Goal: Task Accomplishment & Management: Use online tool/utility

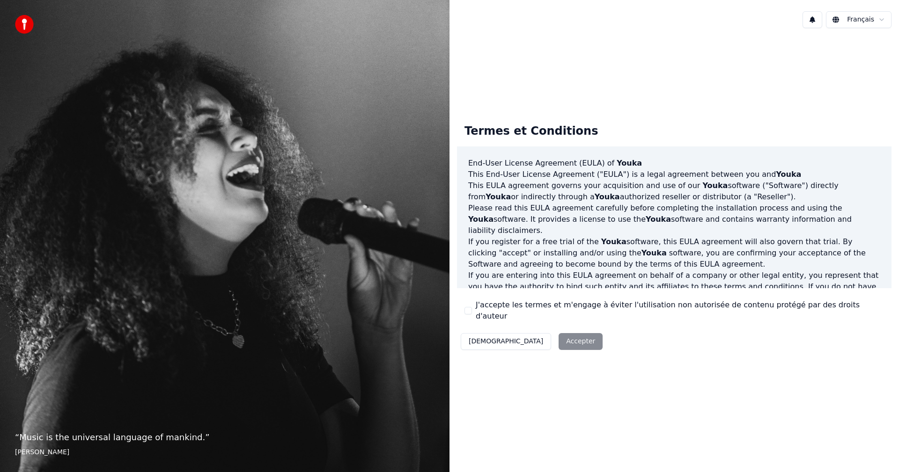
click at [525, 336] on div "Décliner Accepter" at bounding box center [531, 341] width 149 height 24
click at [524, 337] on div "Décliner Accepter" at bounding box center [531, 341] width 149 height 24
click at [640, 349] on div "Termes et Conditions End-User License Agreement (EULA) of Youka This End-User L…" at bounding box center [673, 235] width 449 height 252
drag, startPoint x: 797, startPoint y: 196, endPoint x: 806, endPoint y: 164, distance: 32.6
click at [797, 196] on p "This EULA agreement governs your acquisition and use of our Youka software ("So…" at bounding box center [674, 191] width 412 height 22
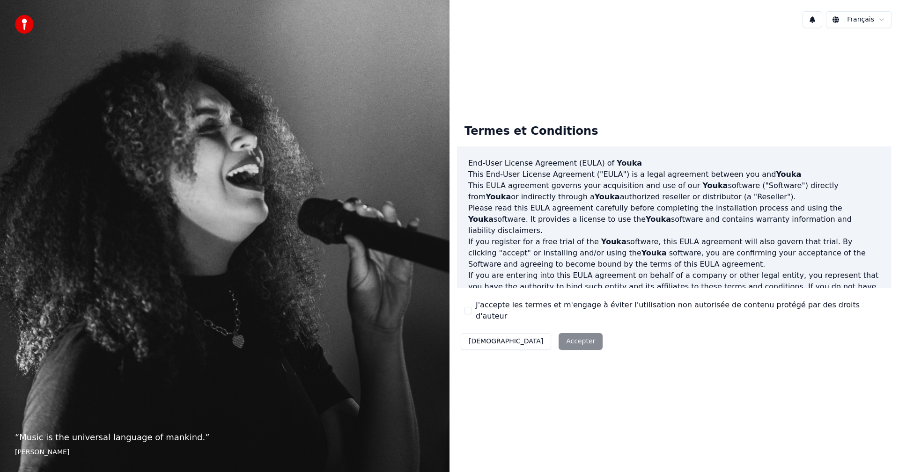
click at [468, 311] on button "J'accepte les termes et m'engage à éviter l'utilisation non autorisée de conten…" at bounding box center [467, 310] width 7 height 7
click at [558, 341] on button "Accepter" at bounding box center [580, 341] width 44 height 17
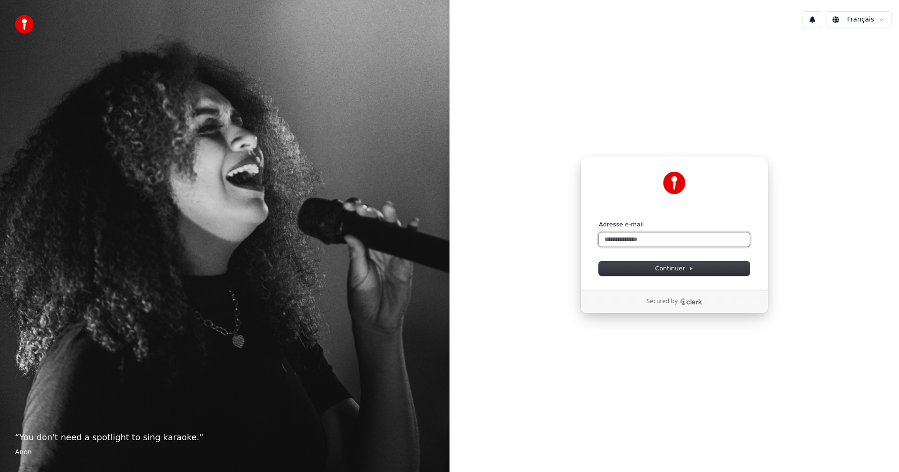
drag, startPoint x: 648, startPoint y: 236, endPoint x: 644, endPoint y: 243, distance: 8.1
click at [644, 242] on input "Adresse e-mail" at bounding box center [674, 240] width 151 height 14
click at [656, 264] on button "Continuer" at bounding box center [674, 269] width 151 height 14
type input "**********"
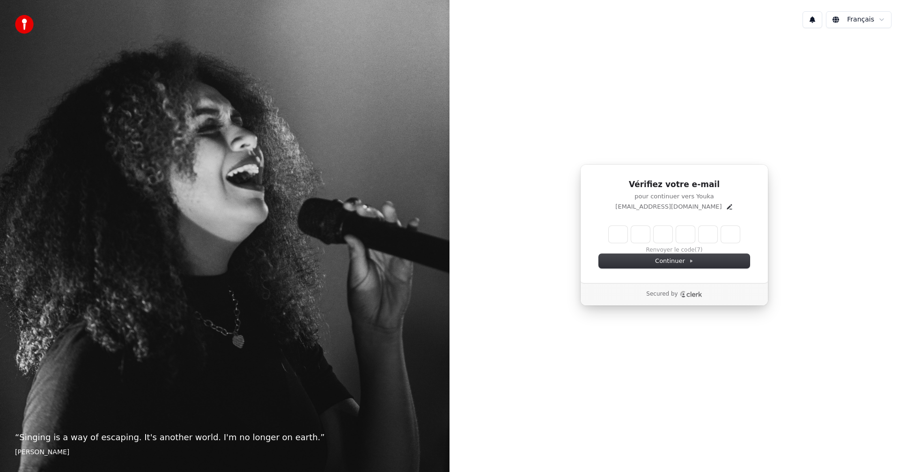
click at [614, 236] on input "Enter verification code" at bounding box center [673, 234] width 131 height 17
type input "******"
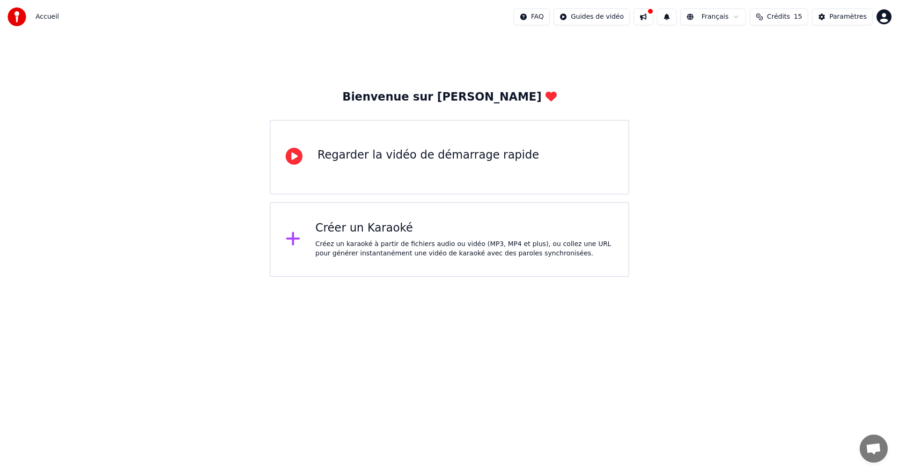
click at [299, 159] on icon at bounding box center [293, 156] width 17 height 17
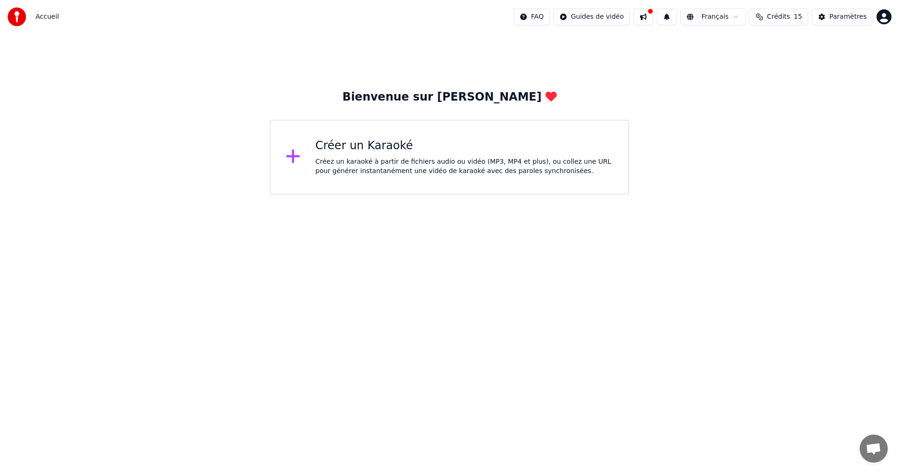
click at [345, 165] on div "Créez un karaoké à partir de fichiers audio ou vidéo (MP3, MP4 et plus), ou col…" at bounding box center [464, 166] width 298 height 19
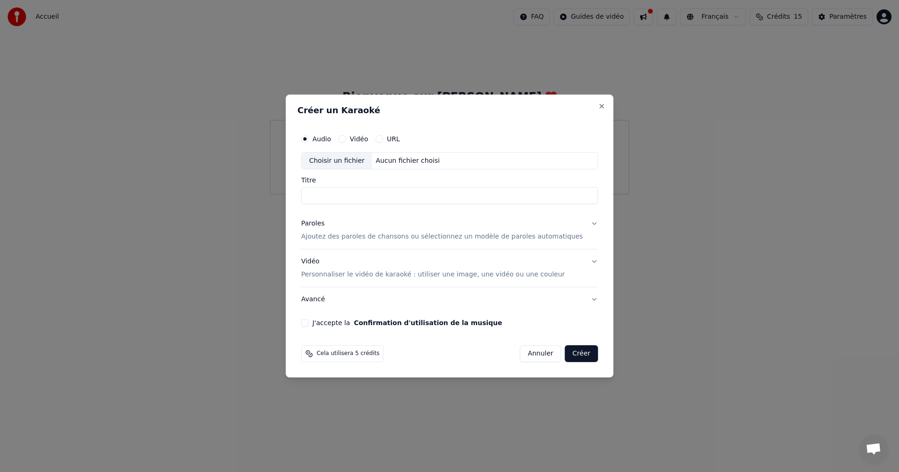
click at [345, 165] on div "Choisir un fichier" at bounding box center [336, 161] width 70 height 17
click at [368, 139] on label "Vidéo" at bounding box center [359, 139] width 18 height 7
click at [346, 139] on button "Vidéo" at bounding box center [341, 138] width 7 height 7
click at [329, 140] on label "Audio" at bounding box center [321, 139] width 19 height 7
click at [308, 140] on button "Audio" at bounding box center [304, 138] width 7 height 7
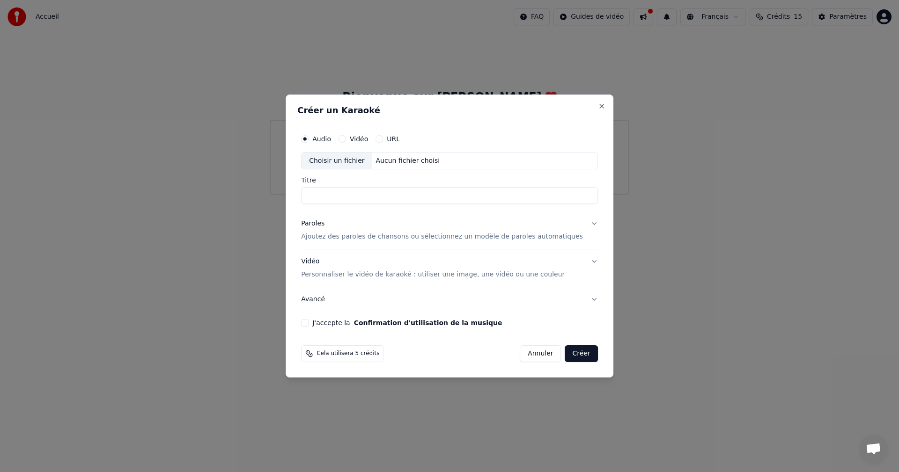
click at [400, 140] on label "URL" at bounding box center [393, 139] width 13 height 7
click at [383, 140] on button "URL" at bounding box center [378, 138] width 7 height 7
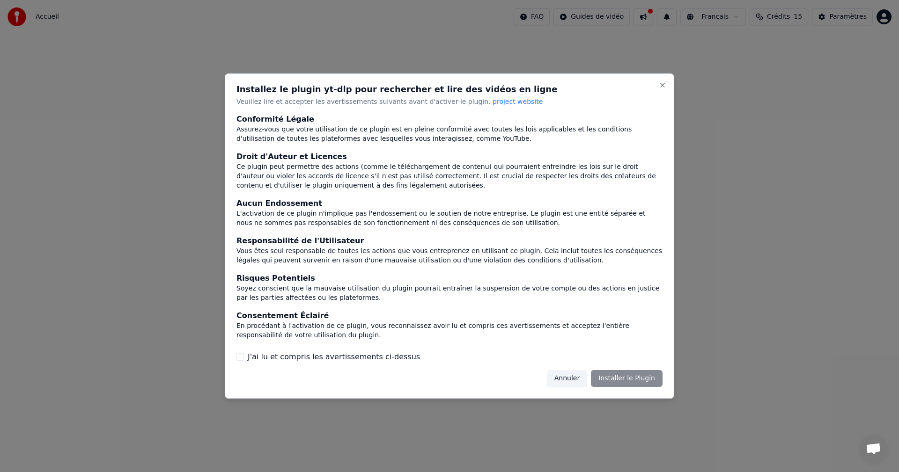
click at [586, 379] on button "Annuler" at bounding box center [567, 378] width 40 height 17
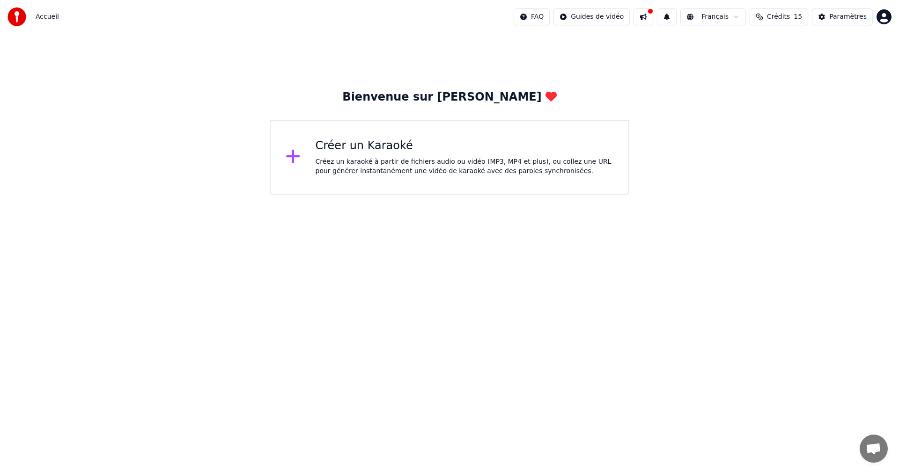
click at [311, 153] on div "Créer un Karaoké Créez un karaoké à partir de fichiers audio ou vidéo (MP3, MP4…" at bounding box center [449, 157] width 359 height 75
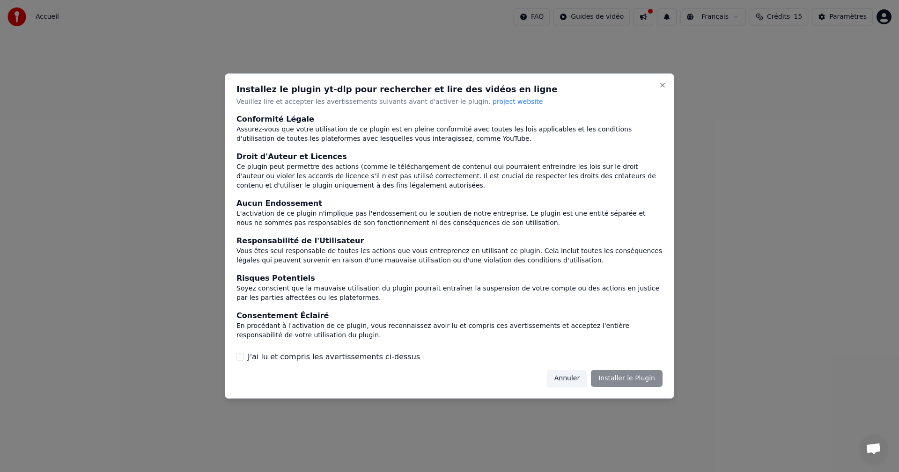
click at [573, 384] on button "Annuler" at bounding box center [567, 378] width 40 height 17
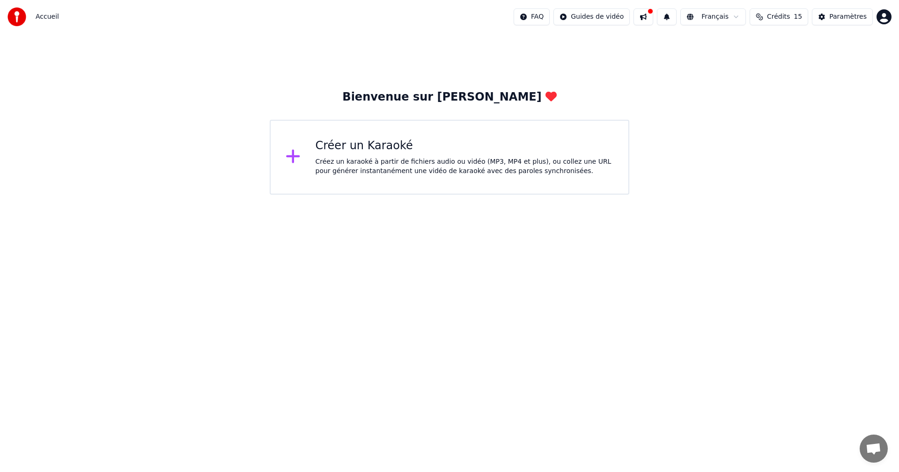
click at [386, 164] on div "Créez un karaoké à partir de fichiers audio ou vidéo (MP3, MP4 et plus), ou col…" at bounding box center [464, 166] width 298 height 19
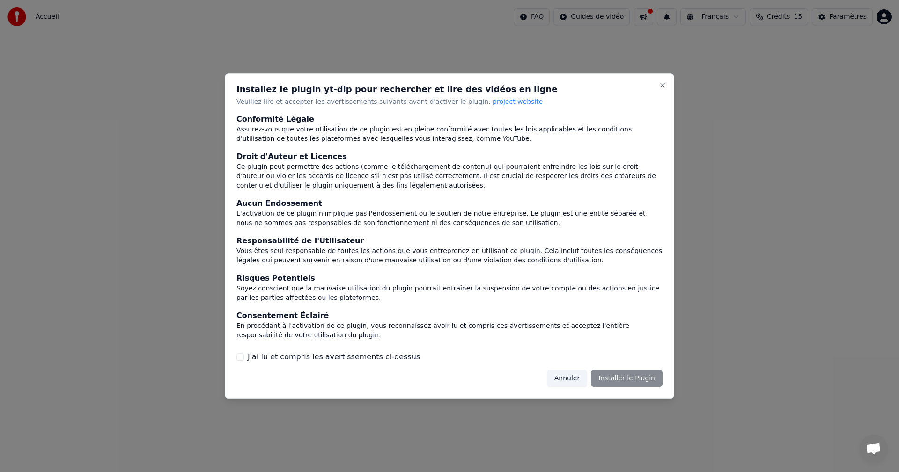
click at [634, 376] on div "Annuler Installer le Plugin" at bounding box center [605, 378] width 116 height 17
click at [248, 362] on label "J'ai lu et compris les avertissements ci-dessus" at bounding box center [334, 356] width 172 height 11
click at [244, 361] on button "J'ai lu et compris les avertissements ci-dessus" at bounding box center [239, 356] width 7 height 7
click at [248, 362] on label "J'ai lu et compris les avertissements ci-dessus" at bounding box center [334, 356] width 172 height 11
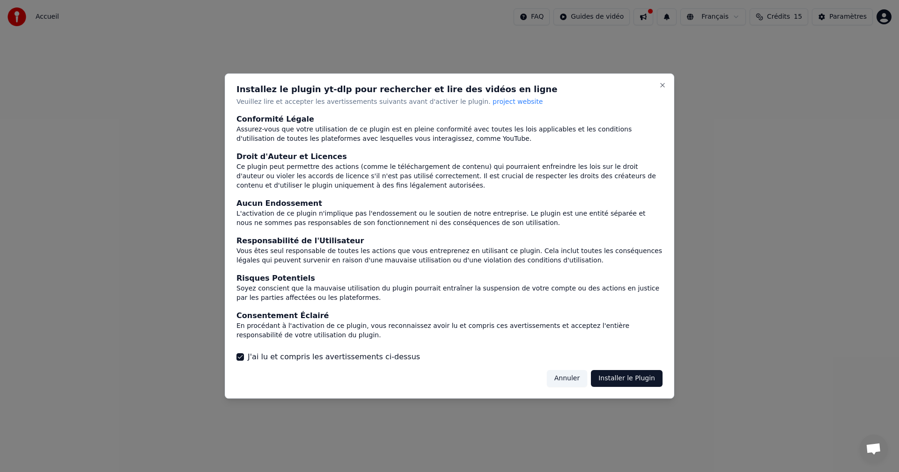
click at [244, 361] on button "J'ai lu et compris les avertissements ci-dessus" at bounding box center [239, 356] width 7 height 7
click at [275, 357] on label "J'ai lu et compris les avertissements ci-dessus" at bounding box center [334, 356] width 172 height 11
click at [244, 357] on button "J'ai lu et compris les avertissements ci-dessus" at bounding box center [239, 356] width 7 height 7
click at [624, 381] on button "Installer le Plugin" at bounding box center [627, 378] width 72 height 17
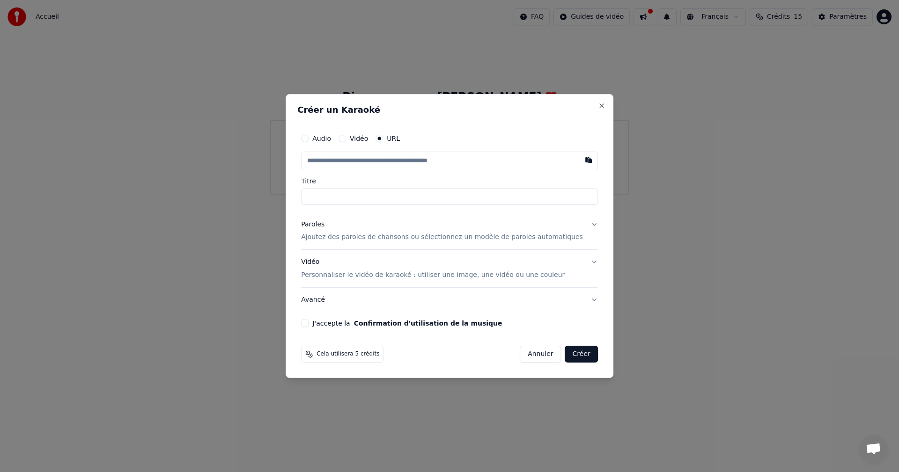
click at [416, 162] on input "text" at bounding box center [449, 161] width 297 height 19
paste input "**********"
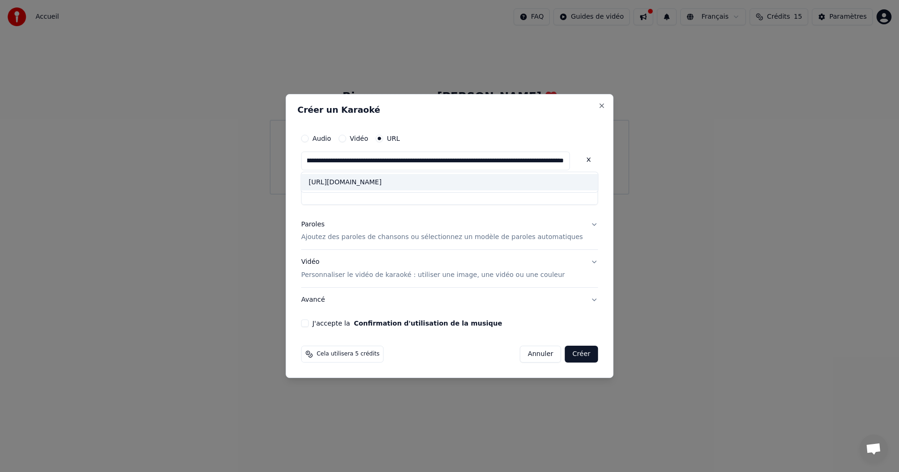
type input "**********"
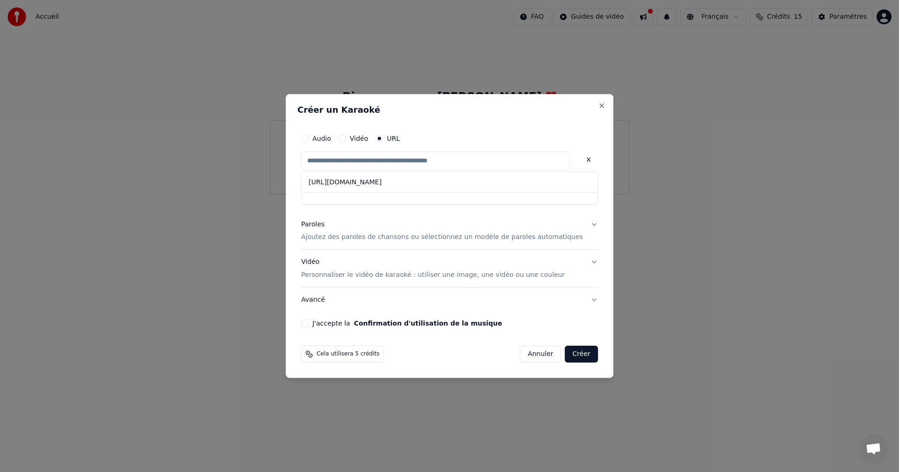
click at [471, 238] on p "Ajoutez des paroles de chansons ou sélectionnez un modèle de paroles automatiqu…" at bounding box center [442, 237] width 282 height 9
type input "**********"
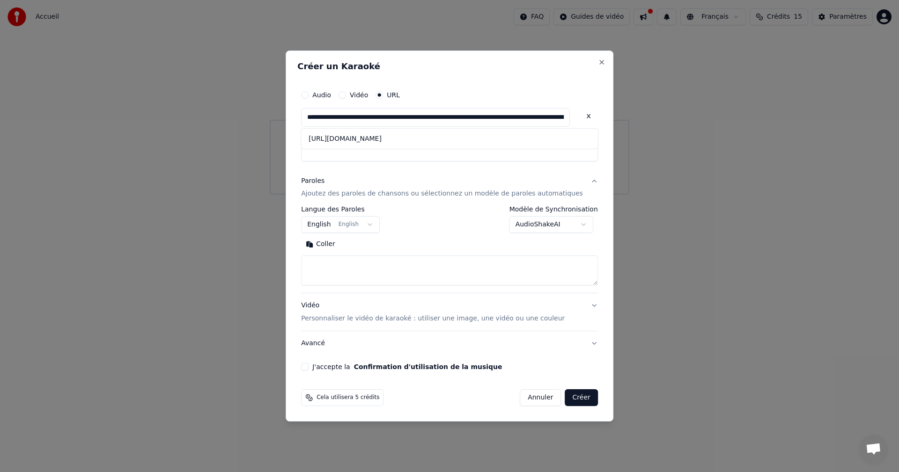
click at [381, 195] on body "**********" at bounding box center [449, 97] width 899 height 195
click at [507, 195] on body "**********" at bounding box center [449, 97] width 899 height 195
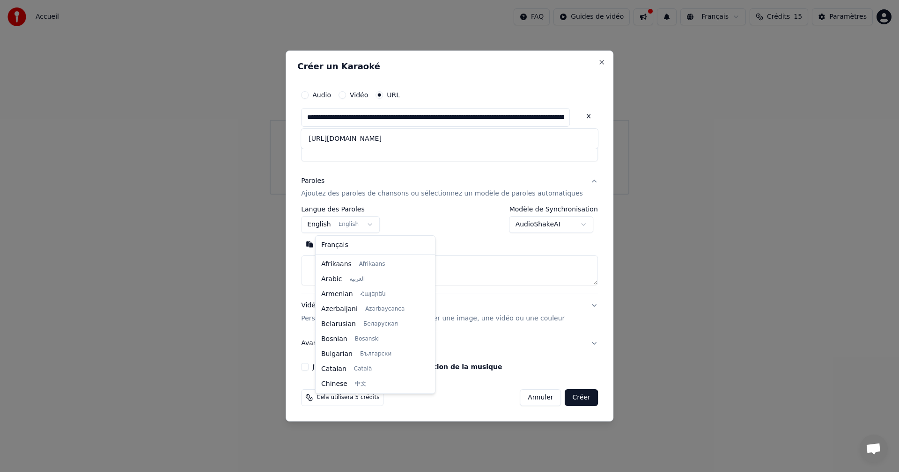
click at [360, 195] on body "**********" at bounding box center [449, 97] width 899 height 195
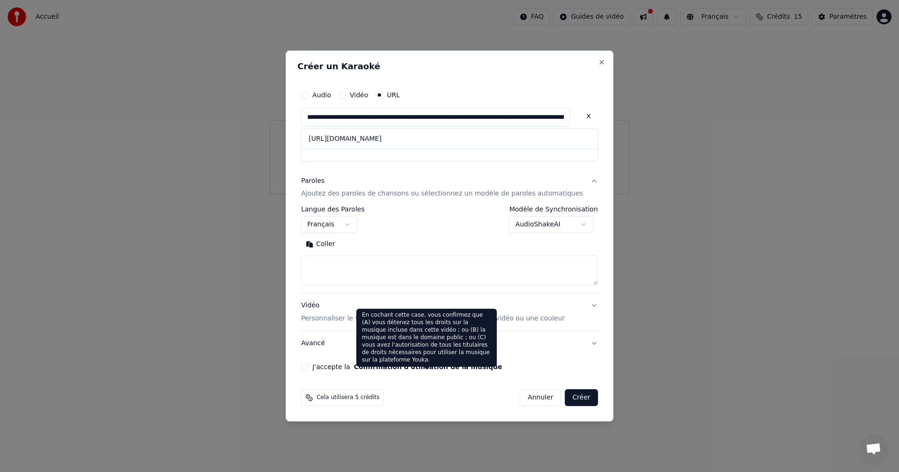
click at [425, 366] on button "Confirmation d'utilisation de la musique" at bounding box center [428, 367] width 148 height 7
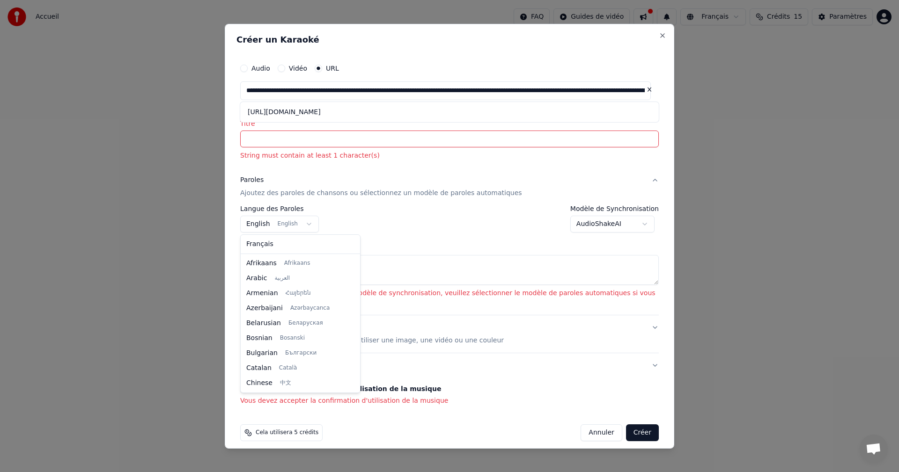
click at [305, 195] on body "**********" at bounding box center [449, 97] width 899 height 195
select select "**"
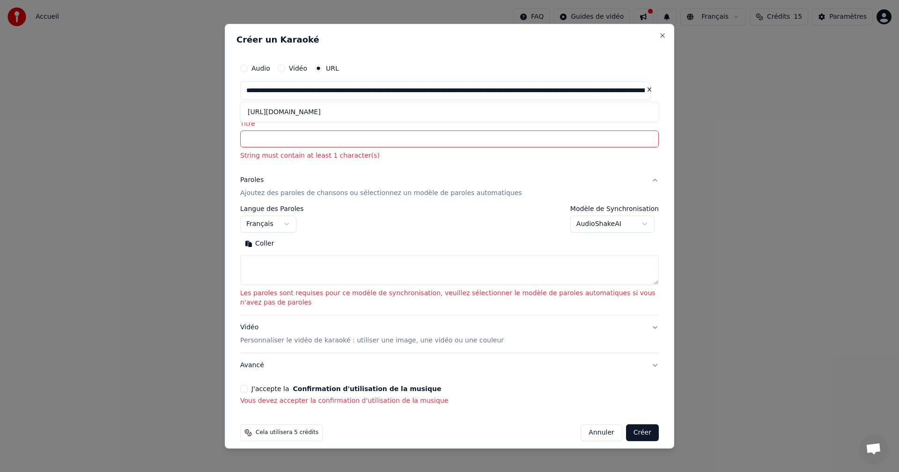
click at [640, 195] on body "**********" at bounding box center [449, 97] width 899 height 195
click at [639, 195] on body "**********" at bounding box center [449, 97] width 899 height 195
click at [271, 250] on button "Coller" at bounding box center [259, 243] width 39 height 15
type textarea "**********"
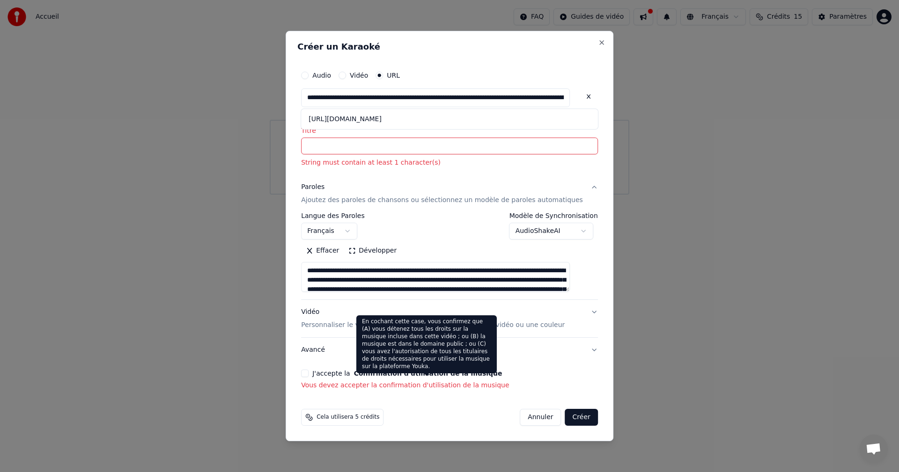
click at [449, 373] on button "Confirmation d'utilisation de la musique" at bounding box center [428, 373] width 148 height 7
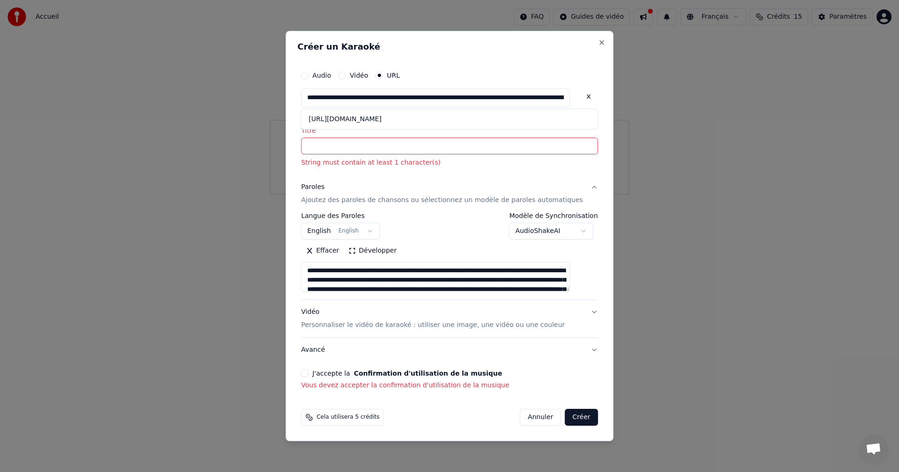
click at [334, 372] on label "J'accepte la Confirmation d'utilisation de la musique" at bounding box center [407, 373] width 190 height 7
click at [308, 372] on button "J'accepte la Confirmation d'utilisation de la musique" at bounding box center [304, 373] width 7 height 7
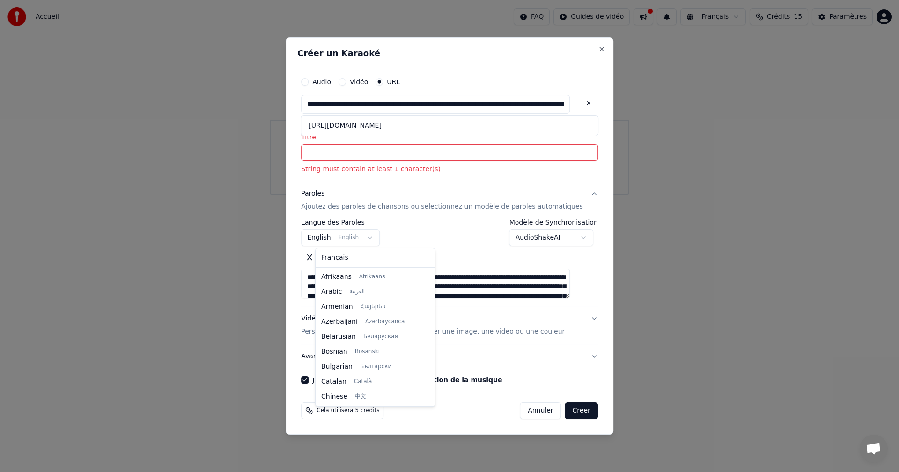
click at [373, 195] on body "**********" at bounding box center [449, 97] width 899 height 195
click at [367, 266] on div "Français Afrikaans Afrikaans Arabic العربية Armenian Հայերեն Azerbaijani Azərba…" at bounding box center [374, 328] width 119 height 158
select select "**"
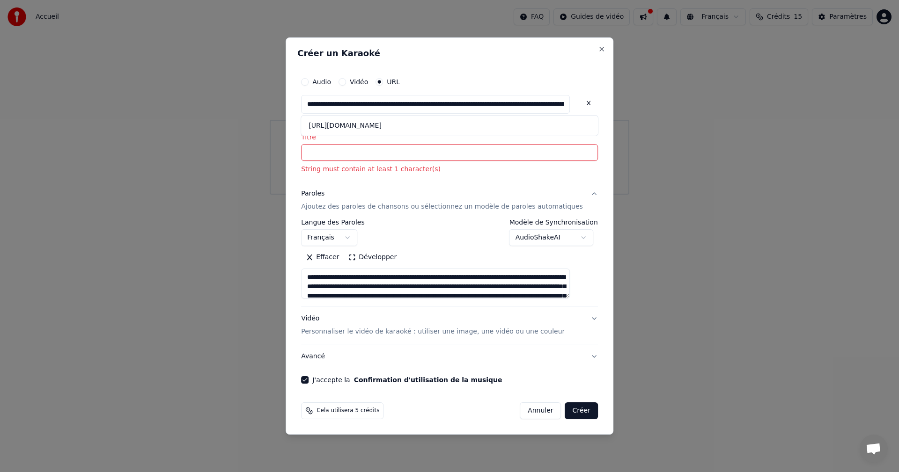
click at [560, 205] on p "Ajoutez des paroles de chansons ou sélectionnez un modèle de paroles automatiqu…" at bounding box center [442, 207] width 282 height 9
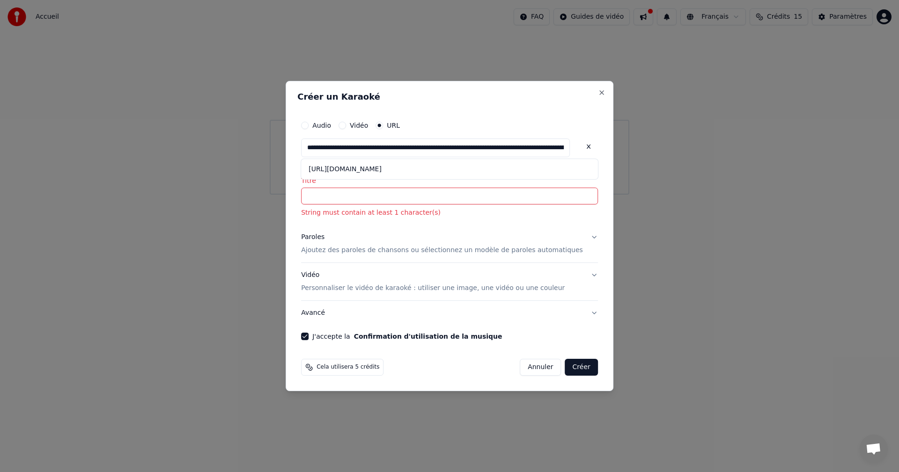
click at [580, 240] on button "Paroles Ajoutez des paroles de chansons ou sélectionnez un modèle de paroles au…" at bounding box center [449, 244] width 297 height 37
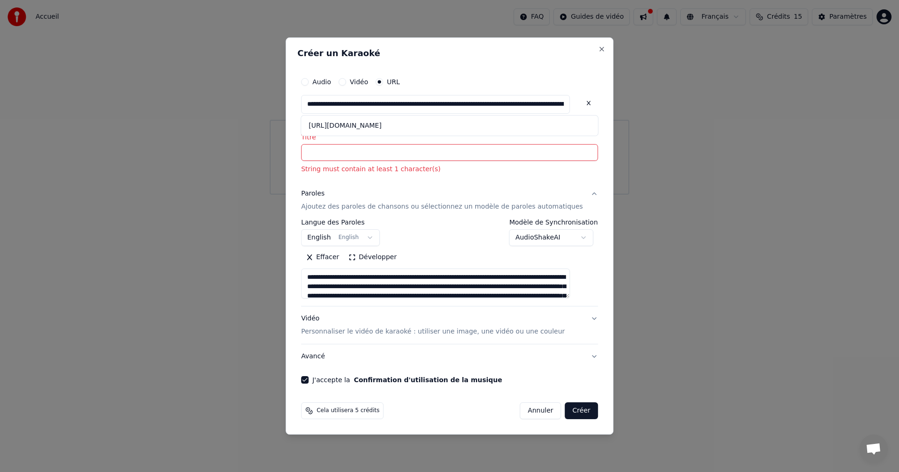
click at [408, 211] on p "Ajoutez des paroles de chansons ou sélectionnez un modèle de paroles automatiqu…" at bounding box center [442, 207] width 282 height 9
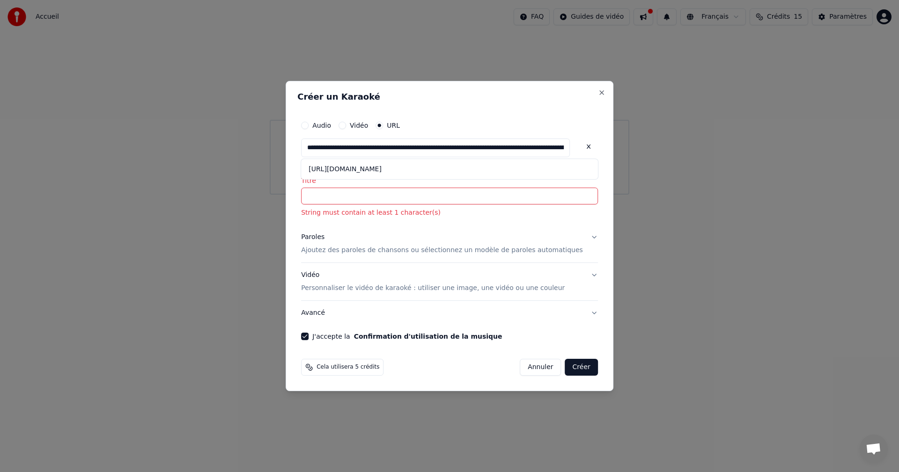
click at [408, 211] on p "String must contain at least 1 character(s)" at bounding box center [449, 213] width 297 height 9
click at [415, 253] on p "Ajoutez des paroles de chansons ou sélectionnez un modèle de paroles automatiqu…" at bounding box center [442, 250] width 282 height 9
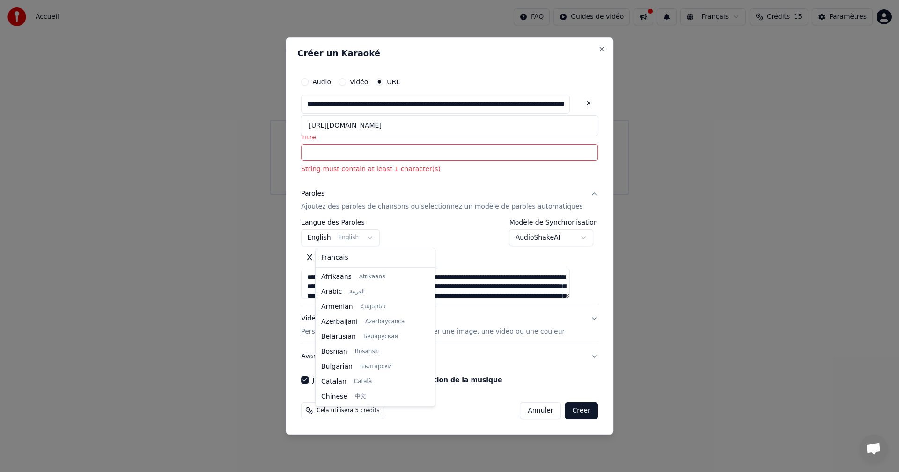
click at [382, 195] on body "**********" at bounding box center [449, 97] width 899 height 195
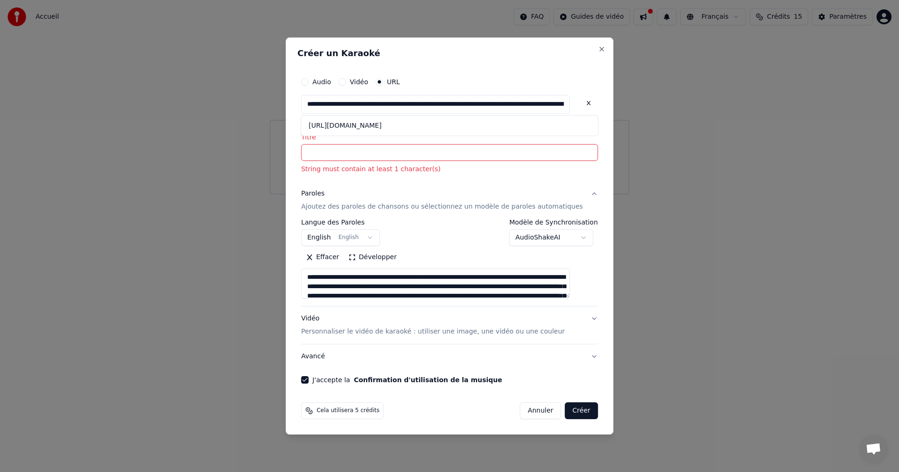
click at [405, 157] on body "**********" at bounding box center [449, 97] width 899 height 195
click at [331, 85] on label "Audio" at bounding box center [321, 82] width 19 height 7
click at [308, 86] on button "Audio" at bounding box center [304, 81] width 7 height 7
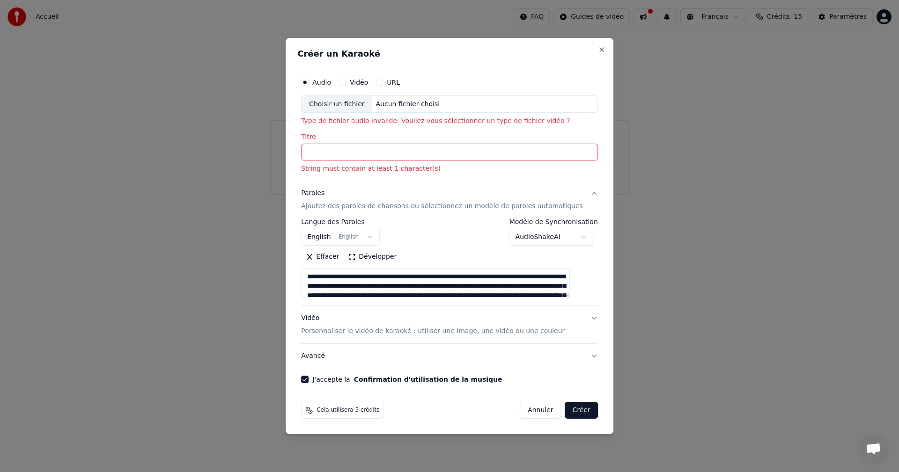
click at [326, 80] on div "Audio" at bounding box center [316, 82] width 30 height 7
click at [341, 153] on input "Titre" at bounding box center [449, 152] width 297 height 17
click at [344, 107] on div "Choisir un fichier" at bounding box center [336, 104] width 70 height 17
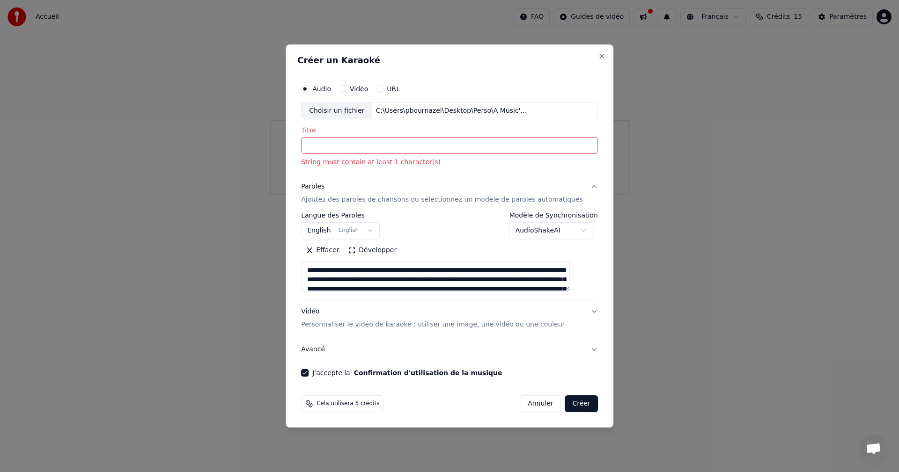
type input "**********"
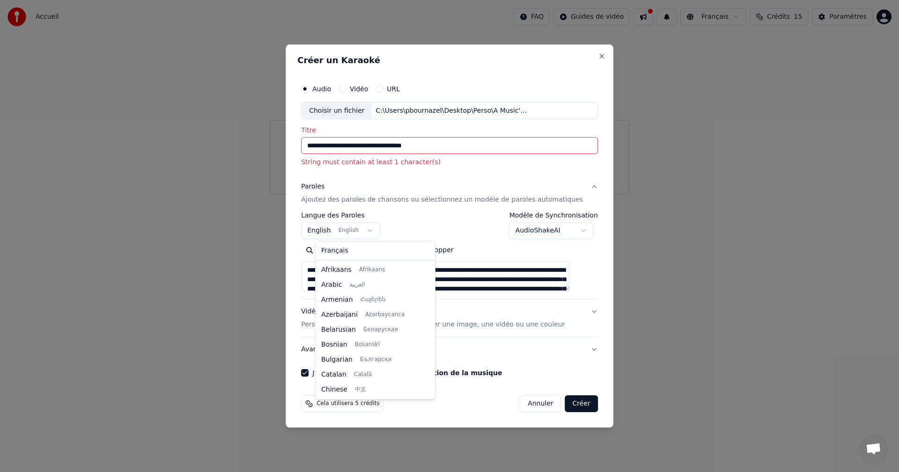
click at [381, 195] on body "**********" at bounding box center [449, 97] width 899 height 195
select select "**"
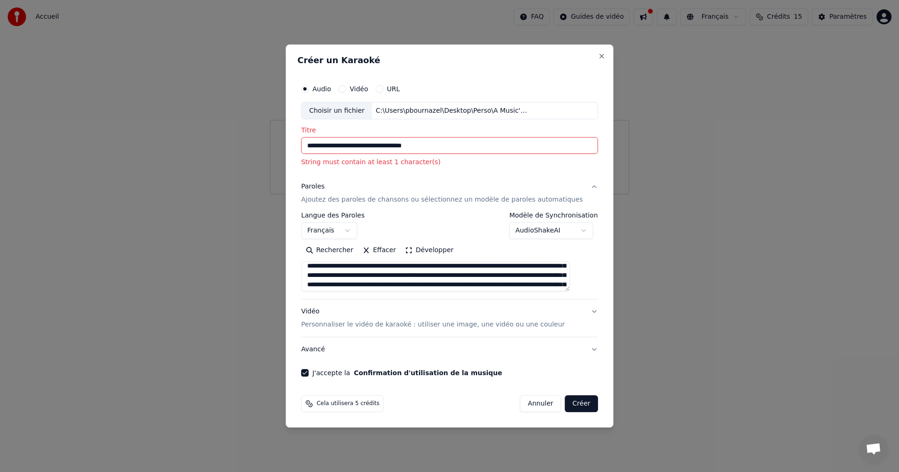
scroll to position [0, 0]
drag, startPoint x: 569, startPoint y: 289, endPoint x: 239, endPoint y: 252, distance: 332.1
click at [243, 195] on body "**********" at bounding box center [449, 97] width 899 height 195
drag, startPoint x: 325, startPoint y: 269, endPoint x: 548, endPoint y: 301, distance: 225.1
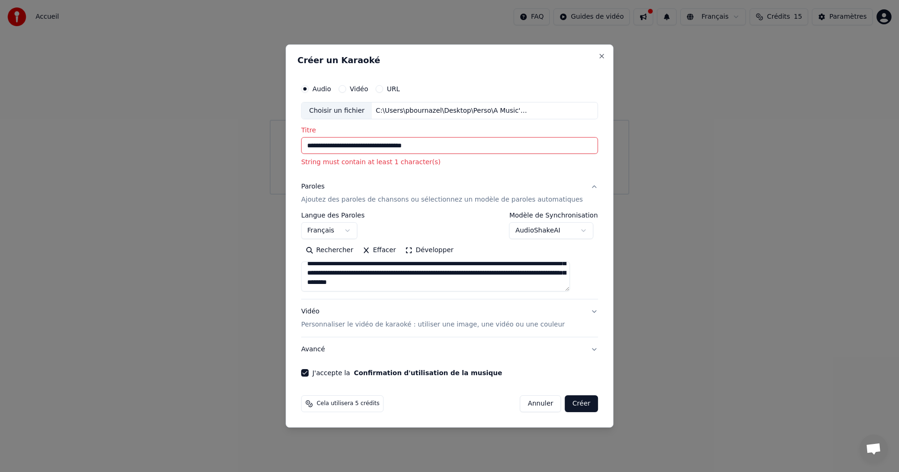
click at [548, 301] on div "**********" at bounding box center [449, 268] width 297 height 187
type textarea "*"
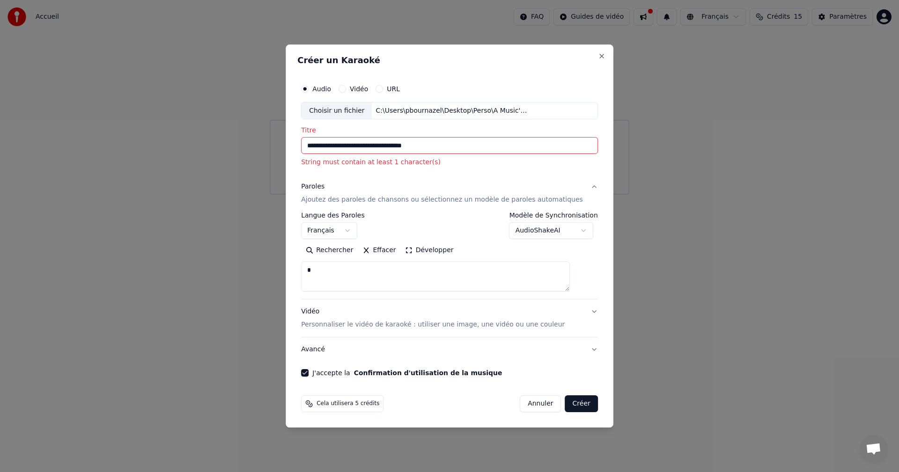
scroll to position [0, 0]
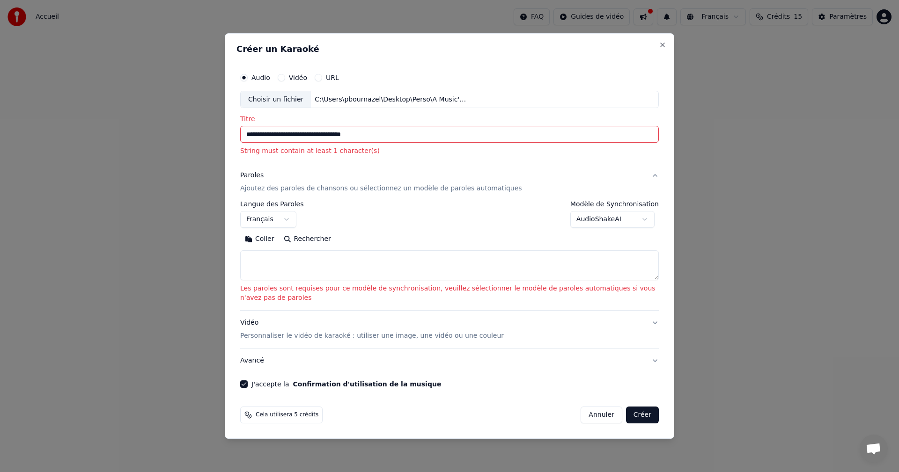
click at [303, 236] on button "Rechercher" at bounding box center [307, 239] width 57 height 15
click at [349, 267] on textarea at bounding box center [449, 266] width 418 height 30
paste textarea "**********"
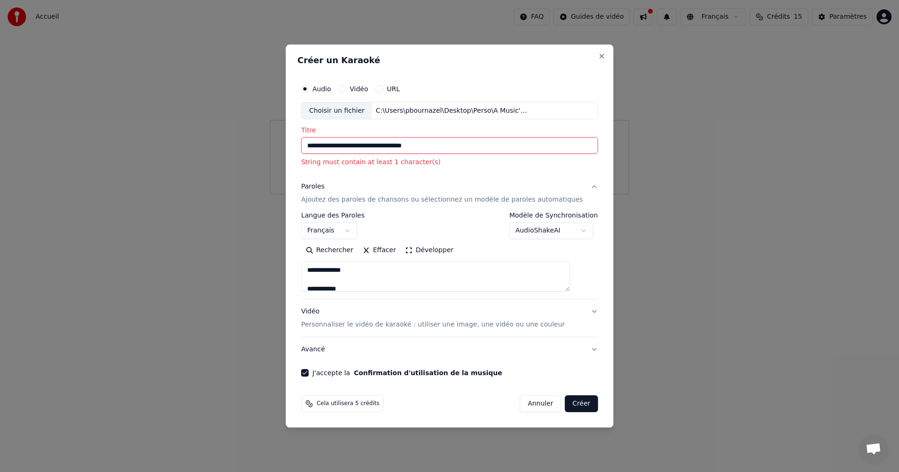
scroll to position [1017, 0]
type textarea "**********"
click at [566, 403] on button "Créer" at bounding box center [581, 403] width 33 height 17
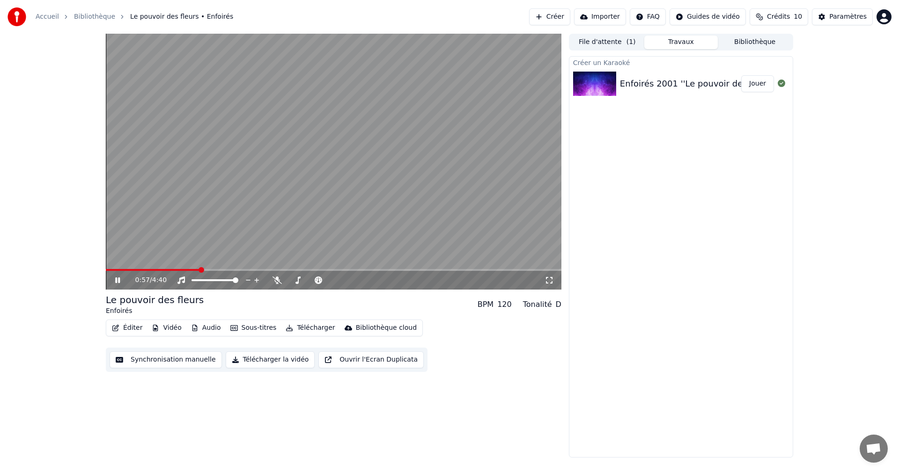
click at [523, 146] on video at bounding box center [333, 162] width 455 height 256
click at [549, 280] on icon at bounding box center [548, 280] width 9 height 7
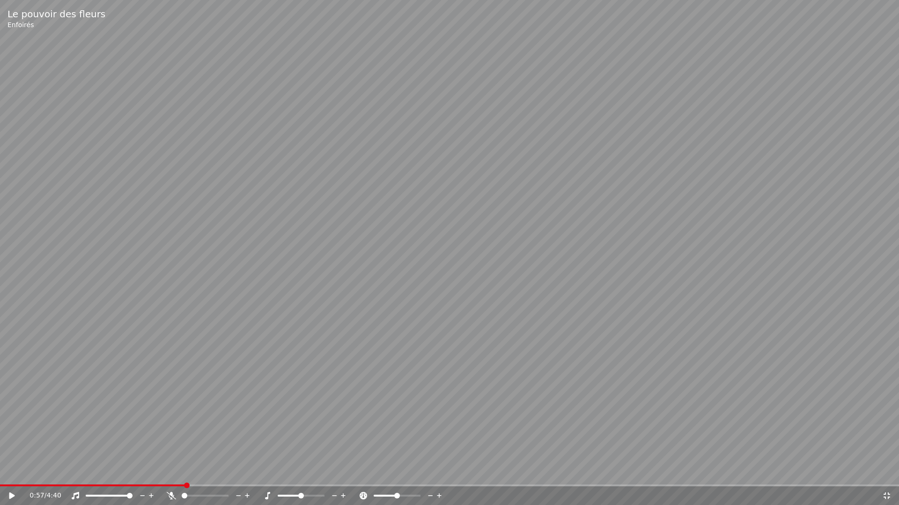
click at [489, 305] on video at bounding box center [449, 252] width 899 height 505
click at [325, 350] on video at bounding box center [449, 252] width 899 height 505
click at [0, 472] on span at bounding box center [3, 486] width 6 height 6
click at [12, 472] on icon at bounding box center [12, 496] width 6 height 7
click at [455, 212] on video at bounding box center [449, 252] width 899 height 505
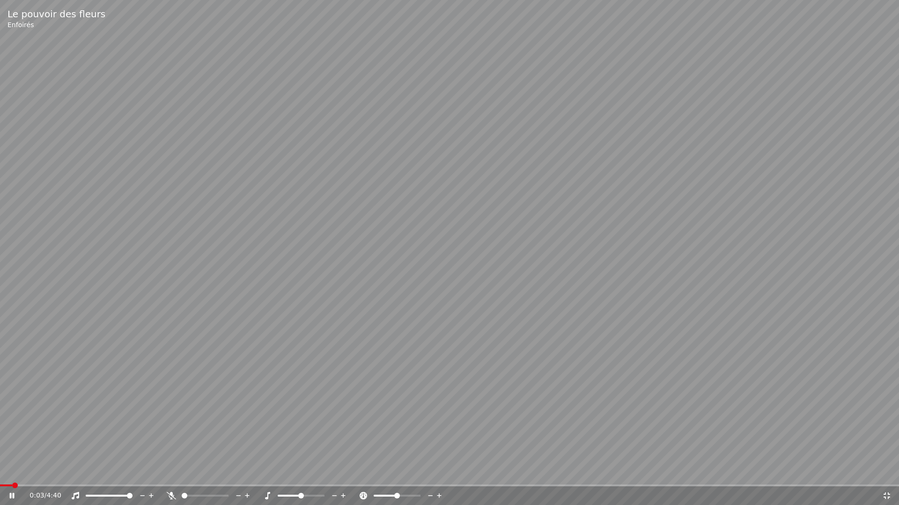
click at [886, 472] on icon at bounding box center [886, 495] width 9 height 7
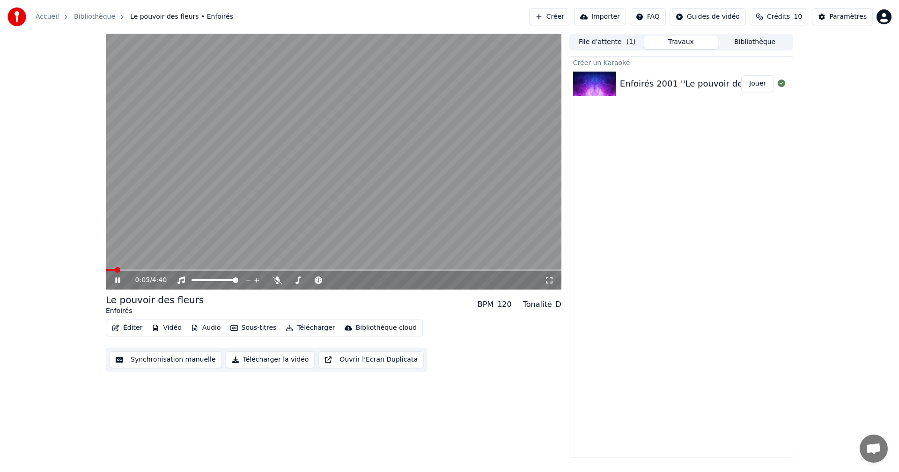
click at [647, 269] on div "Créer un Karaoké Enfoirés 2001 ''Le pouvoir des fleurs'' Jouer" at bounding box center [681, 257] width 224 height 402
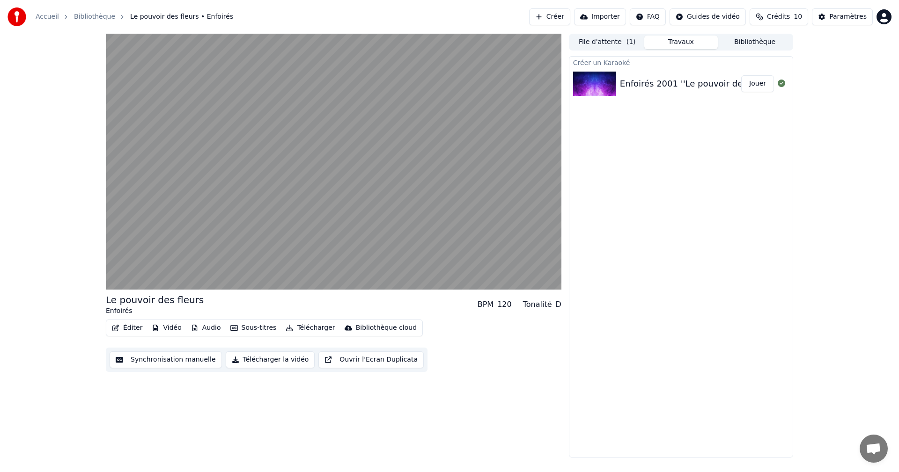
click at [671, 41] on button "Travaux" at bounding box center [681, 43] width 74 height 14
click at [753, 39] on button "Bibliothèque" at bounding box center [754, 43] width 74 height 14
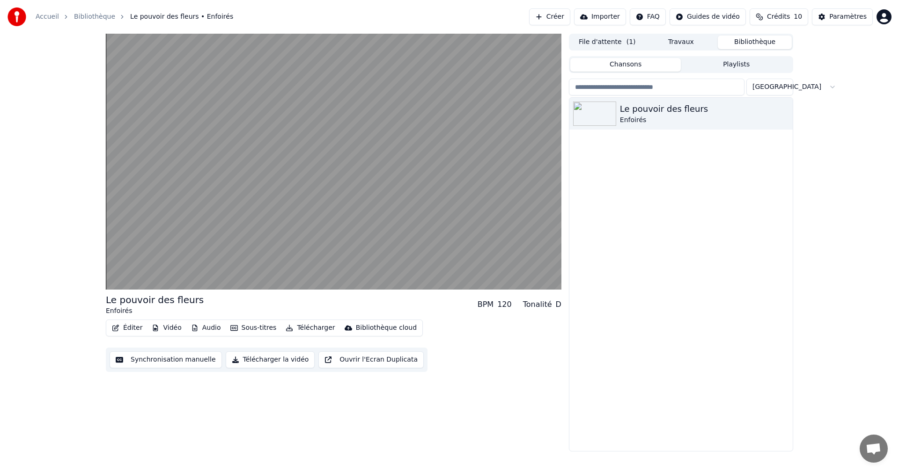
click at [616, 42] on button "File d'attente ( 1 )" at bounding box center [607, 43] width 74 height 14
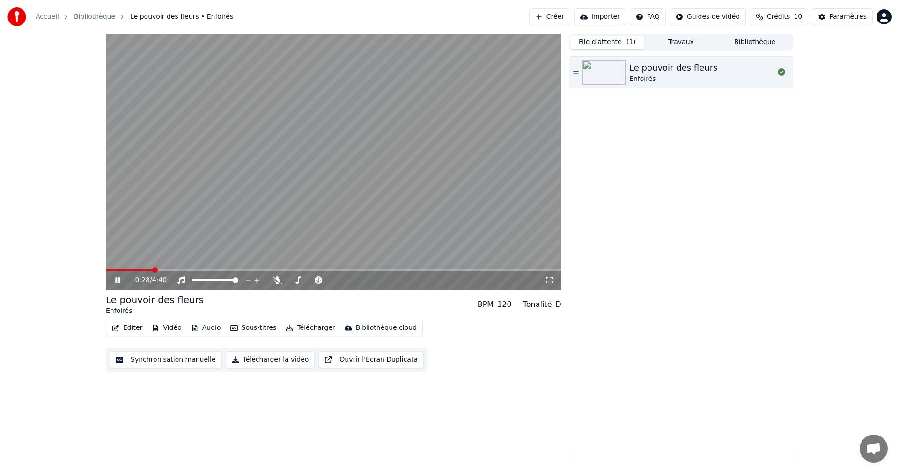
click at [608, 45] on button "File d'attente ( 1 )" at bounding box center [607, 43] width 74 height 14
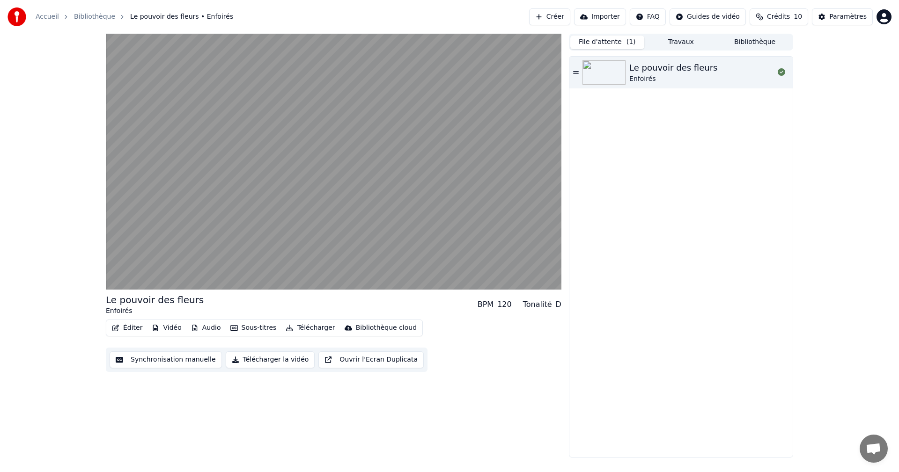
click at [182, 361] on button "Synchronisation manuelle" at bounding box center [166, 359] width 112 height 17
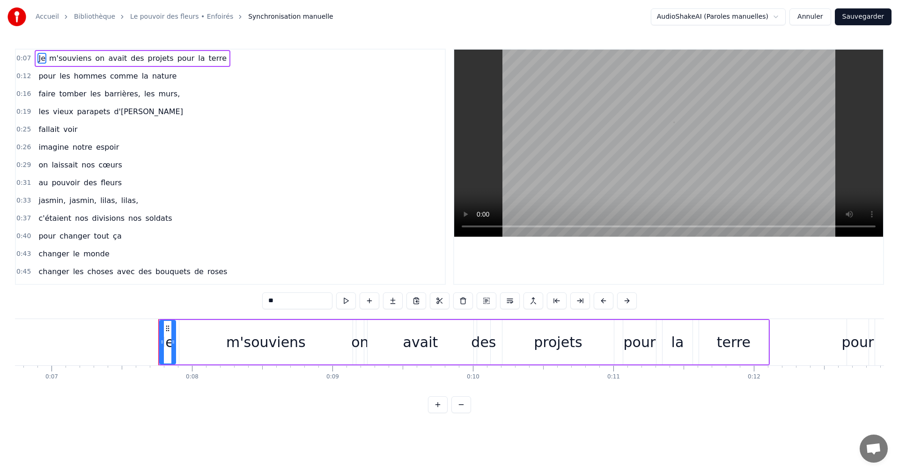
scroll to position [0, 1042]
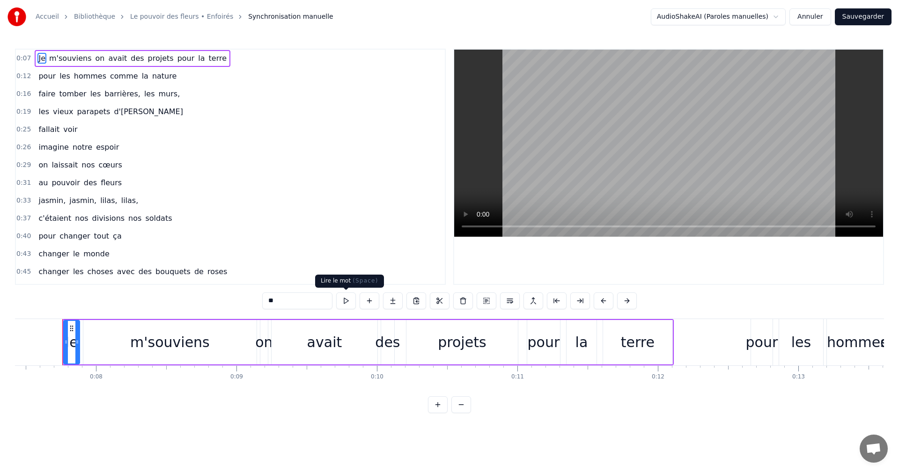
click at [344, 301] on button at bounding box center [346, 301] width 20 height 17
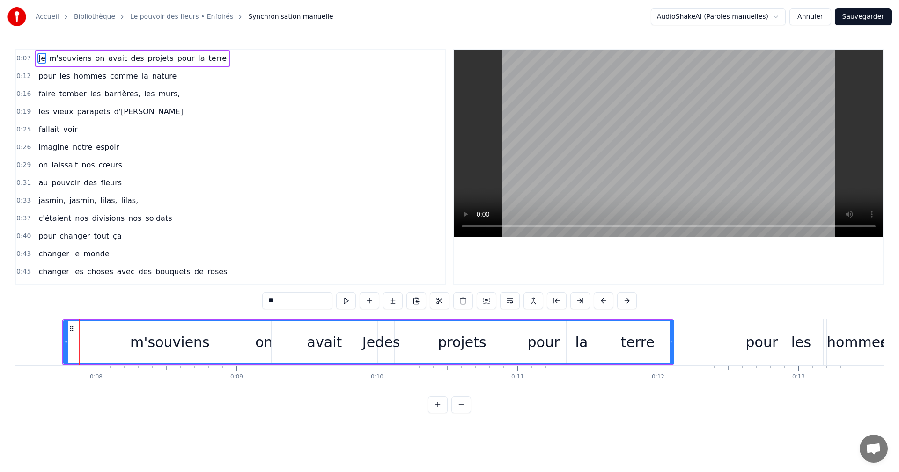
drag, startPoint x: 77, startPoint y: 339, endPoint x: 671, endPoint y: 343, distance: 593.9
click at [671, 343] on icon at bounding box center [671, 341] width 4 height 7
click at [337, 303] on button at bounding box center [334, 301] width 20 height 17
drag, startPoint x: 66, startPoint y: 343, endPoint x: 16, endPoint y: 345, distance: 49.2
click at [16, 345] on icon at bounding box center [17, 341] width 4 height 7
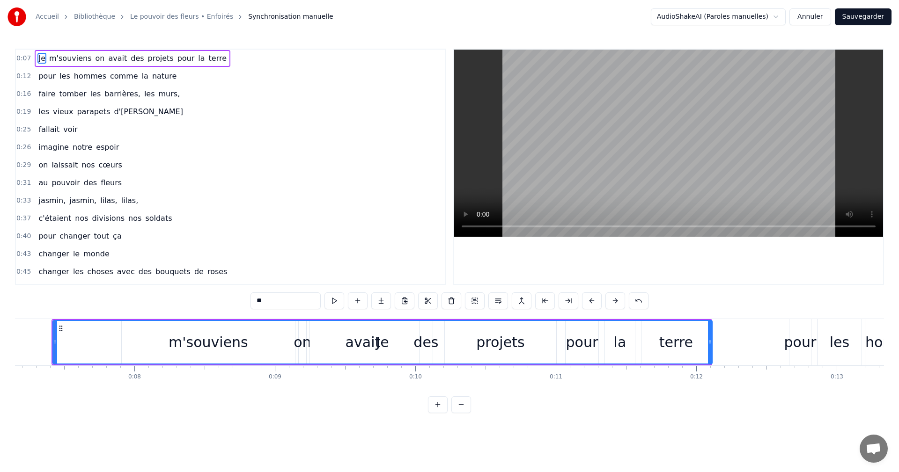
scroll to position [0, 996]
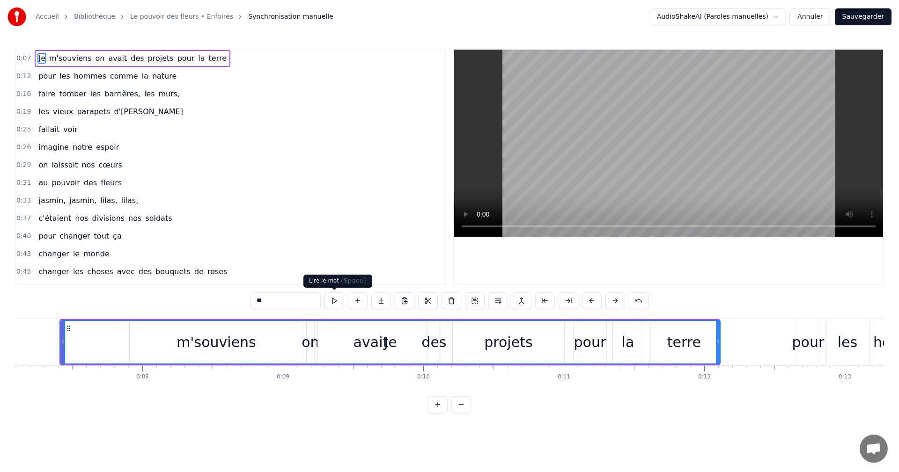
click at [329, 302] on button at bounding box center [334, 301] width 20 height 17
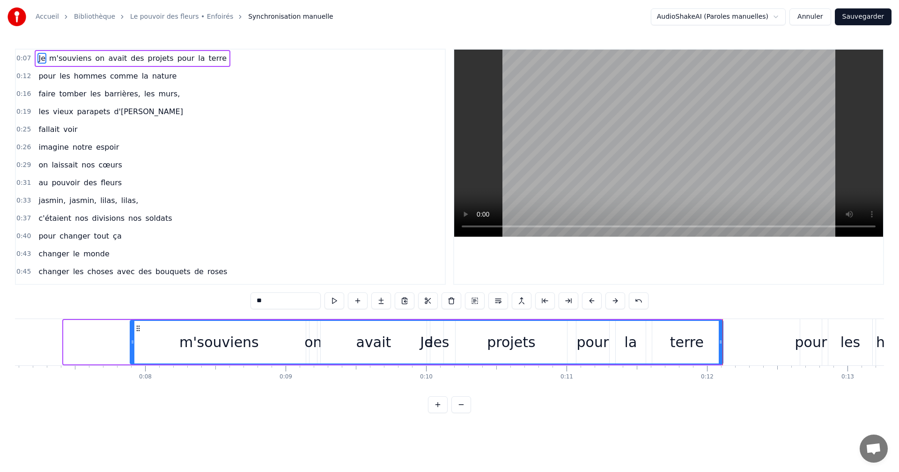
drag, startPoint x: 65, startPoint y: 343, endPoint x: 131, endPoint y: 343, distance: 66.5
click at [131, 343] on icon at bounding box center [133, 341] width 4 height 7
click at [335, 299] on button at bounding box center [334, 301] width 20 height 17
drag, startPoint x: 132, startPoint y: 344, endPoint x: 109, endPoint y: 362, distance: 29.3
click at [111, 362] on div at bounding box center [112, 342] width 4 height 43
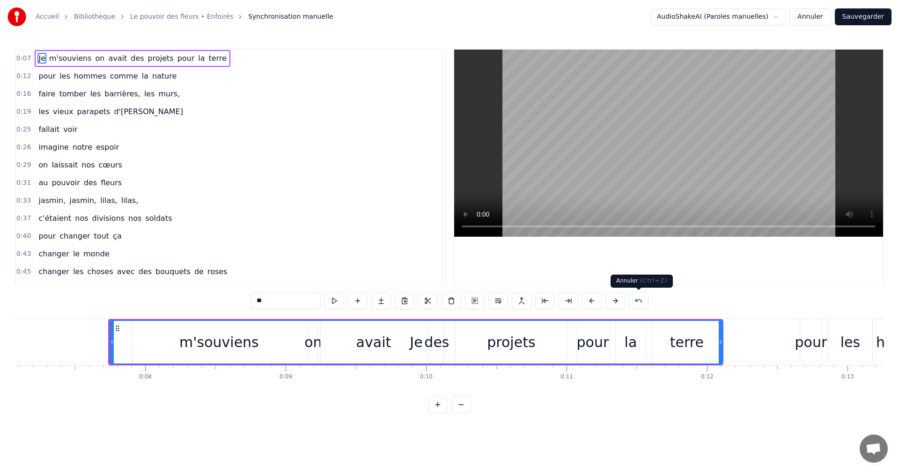
click at [637, 305] on button at bounding box center [639, 301] width 20 height 17
click at [632, 305] on button at bounding box center [627, 301] width 20 height 17
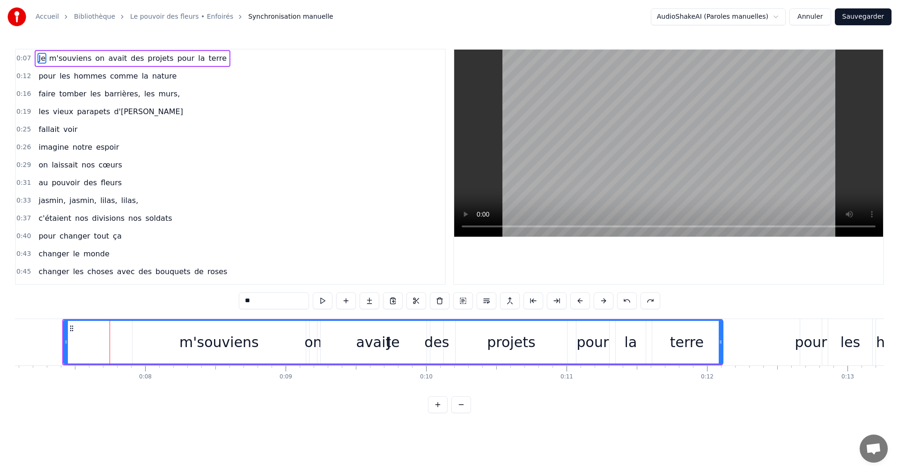
click at [632, 305] on button at bounding box center [627, 301] width 20 height 17
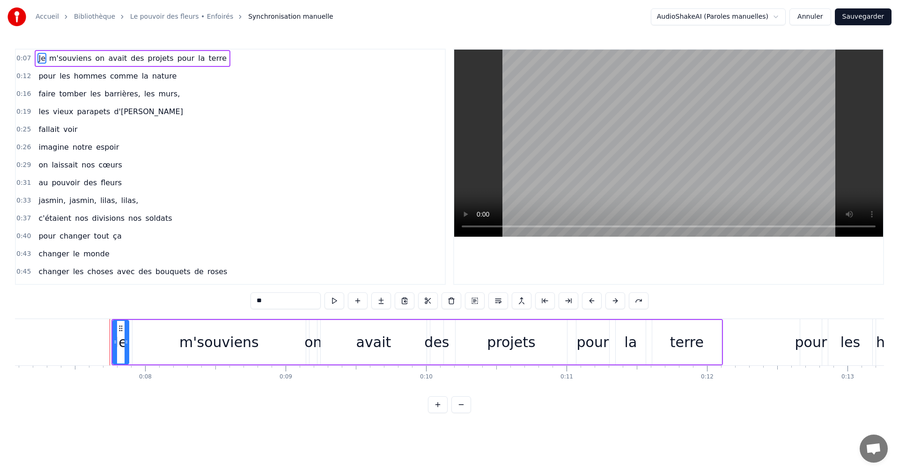
drag, startPoint x: 114, startPoint y: 355, endPoint x: 109, endPoint y: 356, distance: 5.7
click at [109, 356] on div at bounding box center [110, 342] width 4 height 43
drag, startPoint x: 107, startPoint y: 343, endPoint x: 90, endPoint y: 344, distance: 17.4
click at [90, 344] on icon at bounding box center [92, 341] width 4 height 7
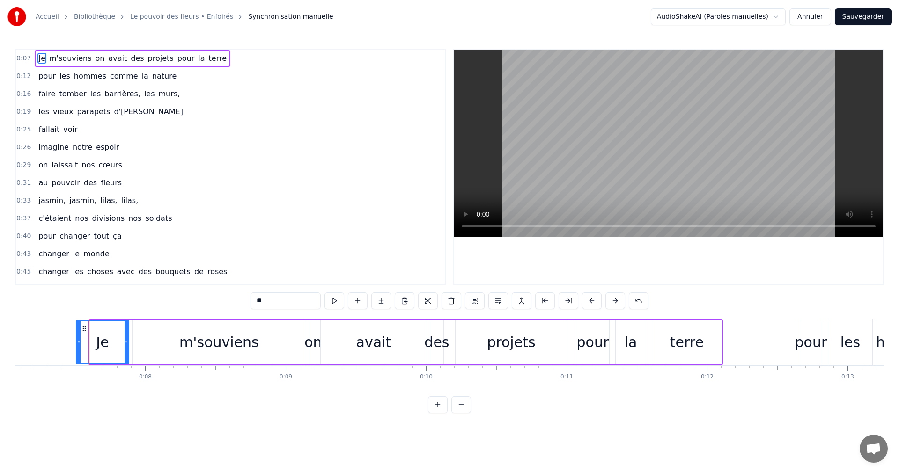
drag, startPoint x: 90, startPoint y: 345, endPoint x: 76, endPoint y: 350, distance: 14.5
click at [77, 350] on div at bounding box center [79, 342] width 4 height 43
click at [337, 306] on button at bounding box center [334, 301] width 20 height 17
click at [631, 300] on button at bounding box center [639, 301] width 20 height 17
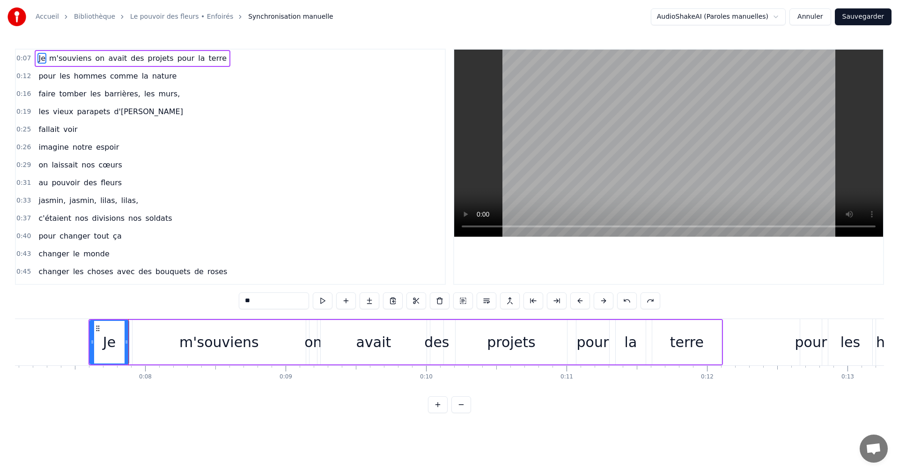
click at [633, 299] on button at bounding box center [627, 301] width 20 height 17
click at [633, 299] on button at bounding box center [639, 301] width 20 height 17
click at [632, 300] on button at bounding box center [627, 301] width 20 height 17
click at [632, 300] on button at bounding box center [639, 301] width 20 height 17
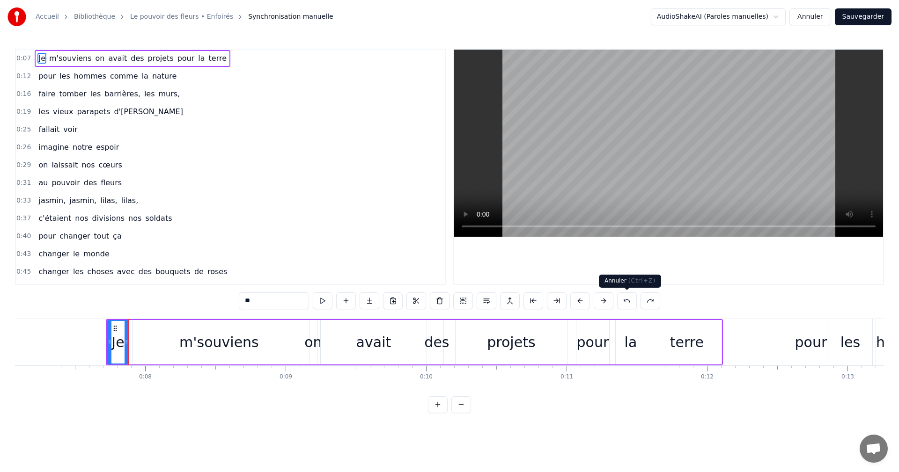
click at [632, 300] on button at bounding box center [627, 301] width 20 height 17
click at [632, 300] on button at bounding box center [639, 301] width 20 height 17
click at [632, 300] on button at bounding box center [627, 301] width 20 height 17
click at [632, 300] on button at bounding box center [639, 301] width 20 height 17
click at [632, 300] on button at bounding box center [627, 301] width 20 height 17
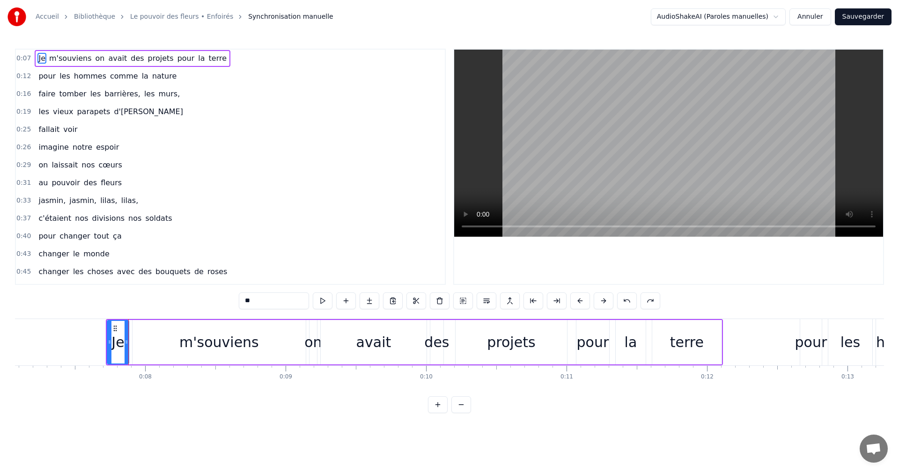
click at [640, 300] on button at bounding box center [650, 301] width 20 height 17
click at [632, 300] on button at bounding box center [627, 301] width 20 height 17
click at [632, 300] on button at bounding box center [639, 301] width 20 height 17
click at [632, 300] on button at bounding box center [627, 301] width 20 height 17
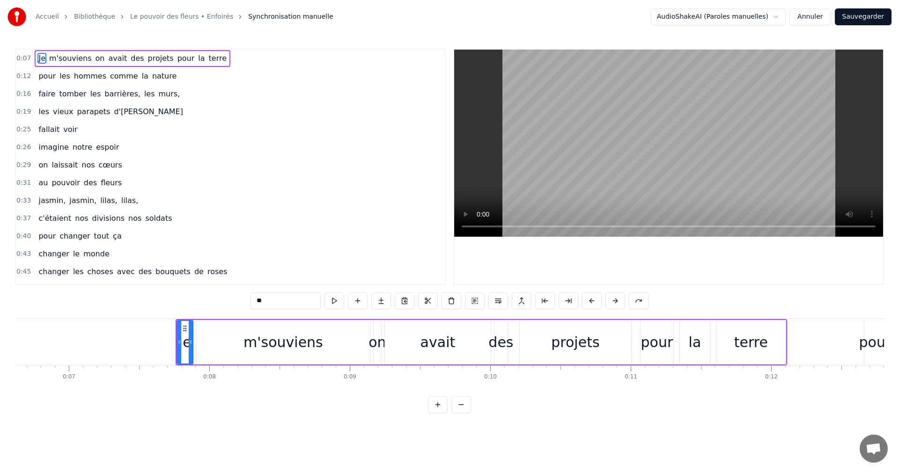
scroll to position [0, 756]
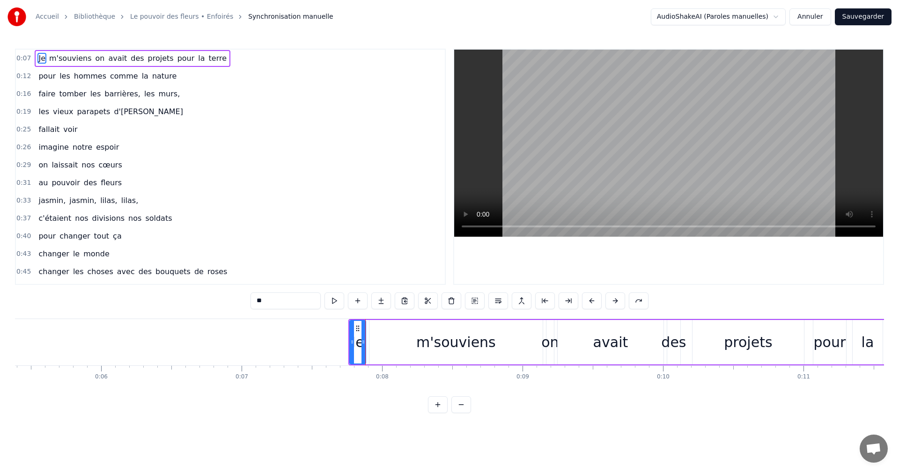
drag, startPoint x: 46, startPoint y: 398, endPoint x: 100, endPoint y: 393, distance: 53.6
click at [100, 393] on div "0:07 Je m'souviens on avait des projets pour la terre 0:12 pour les hommes comm…" at bounding box center [449, 231] width 869 height 365
click at [338, 303] on button at bounding box center [334, 301] width 20 height 17
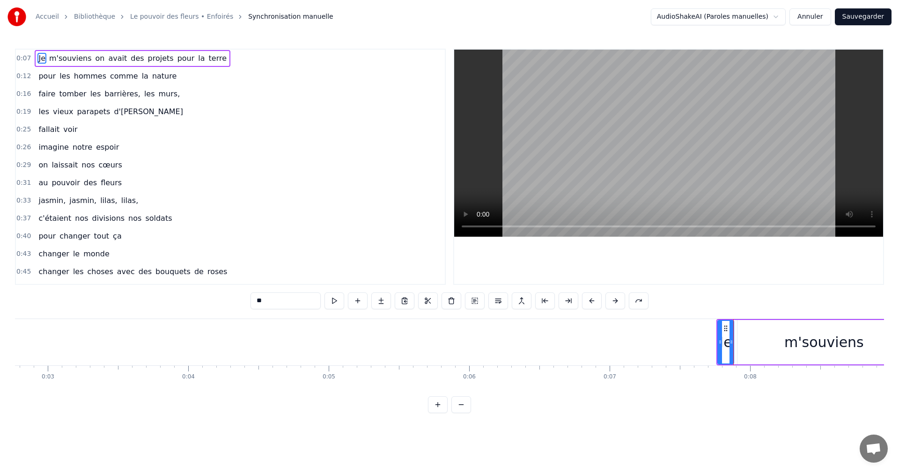
scroll to position [0, 994]
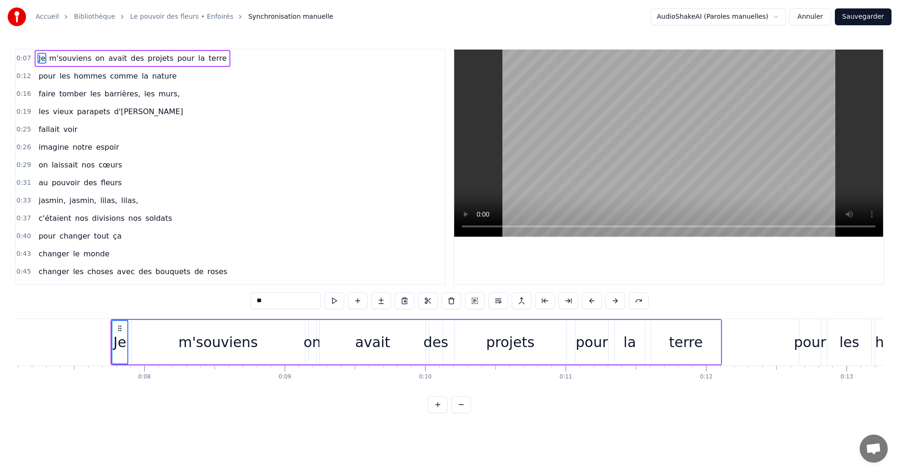
click at [110, 66] on div "Je m'souviens on avait des projets pour la terre" at bounding box center [133, 58] width 196 height 17
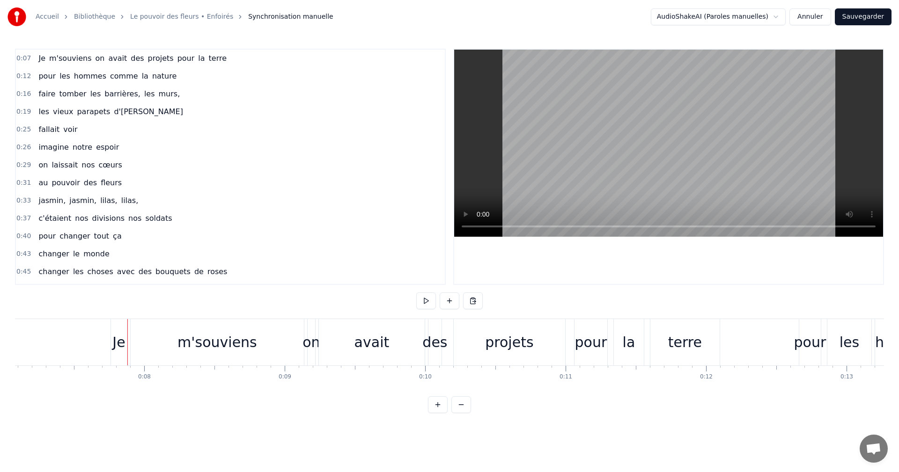
click at [109, 75] on span "comme" at bounding box center [124, 76] width 30 height 11
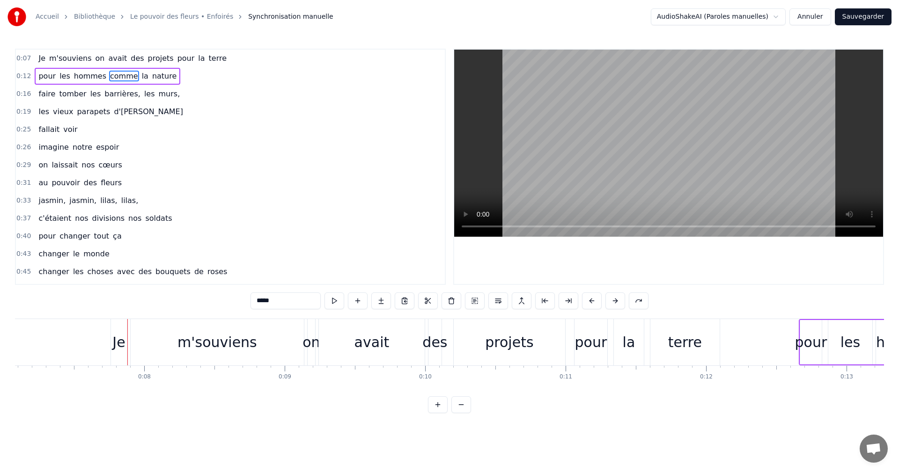
click at [103, 92] on span "barrières," at bounding box center [122, 93] width 38 height 11
type input "**********"
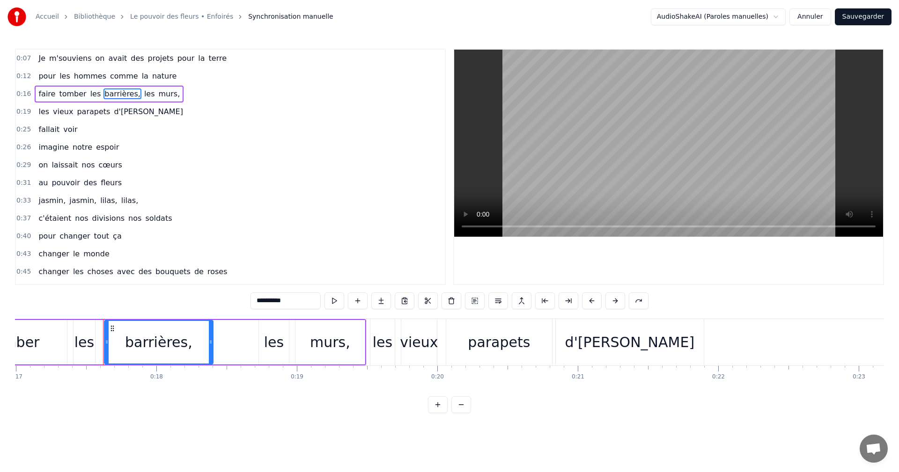
click at [105, 69] on div "pour les hommes comme la nature" at bounding box center [108, 76] width 146 height 17
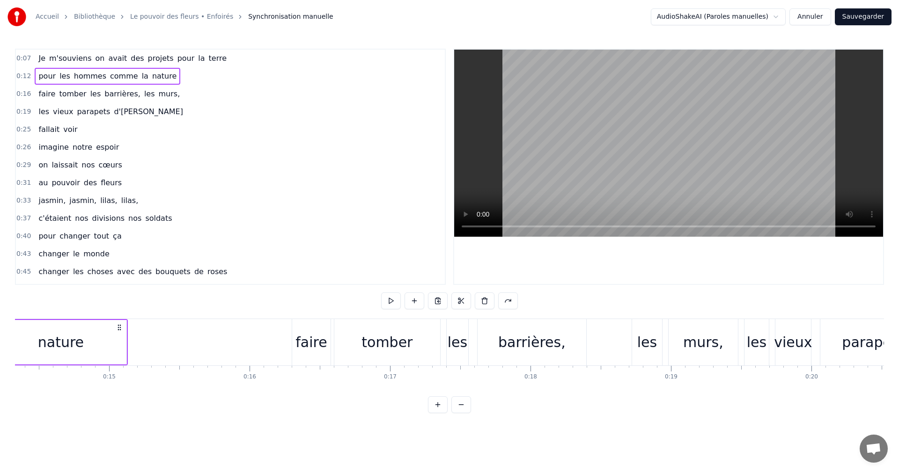
click at [110, 56] on span "avait" at bounding box center [117, 58] width 21 height 11
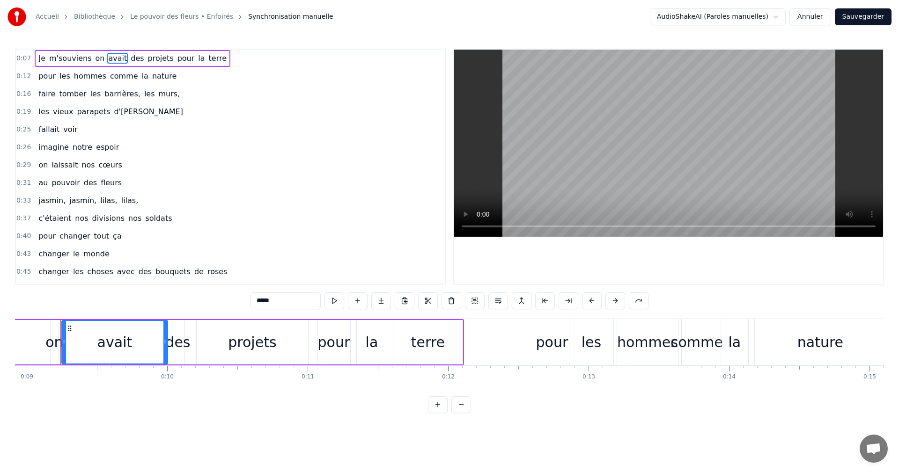
scroll to position [0, 1250]
click at [38, 62] on span "Je" at bounding box center [41, 58] width 9 height 11
type input "**"
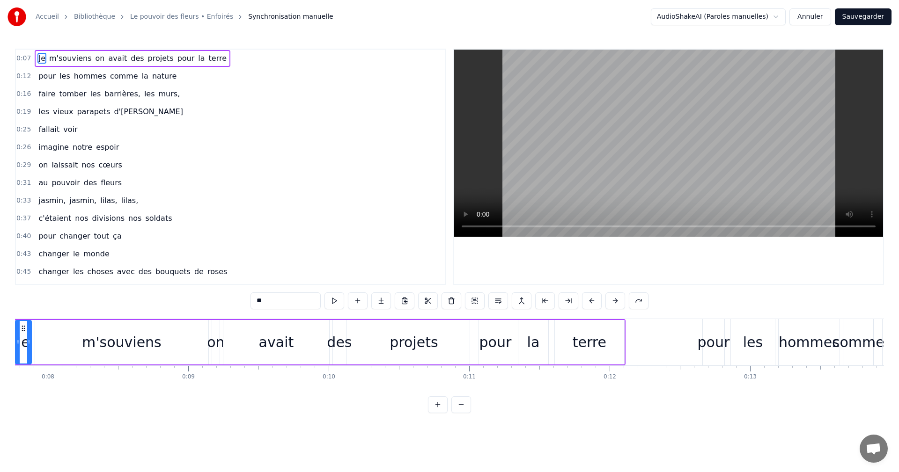
scroll to position [0, 1042]
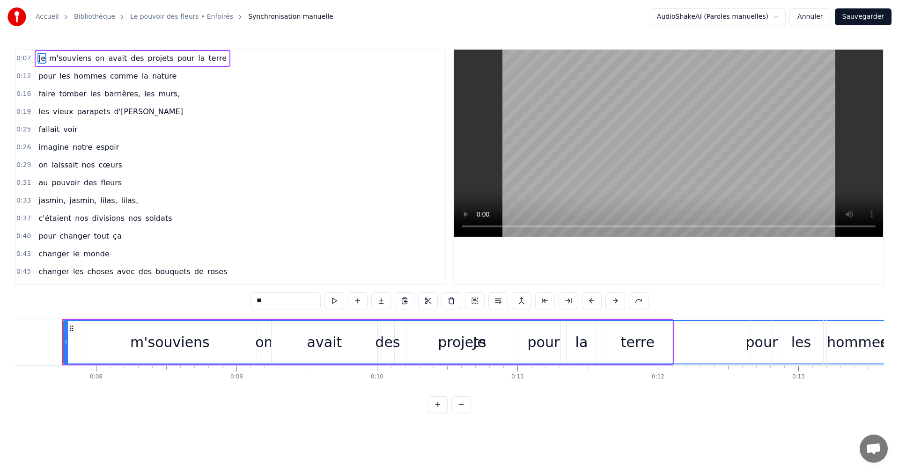
drag, startPoint x: 78, startPoint y: 341, endPoint x: 893, endPoint y: 355, distance: 815.4
click at [893, 355] on div "Accueil Bibliothèque Le pouvoir des fleurs • Enfoirés Synchronisation manuelle …" at bounding box center [449, 206] width 899 height 413
click at [338, 297] on button at bounding box center [334, 301] width 20 height 17
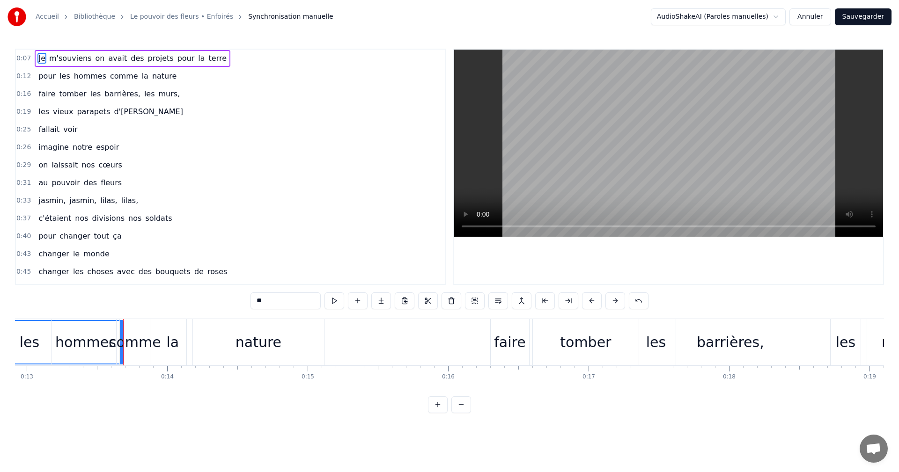
scroll to position [0, 1854]
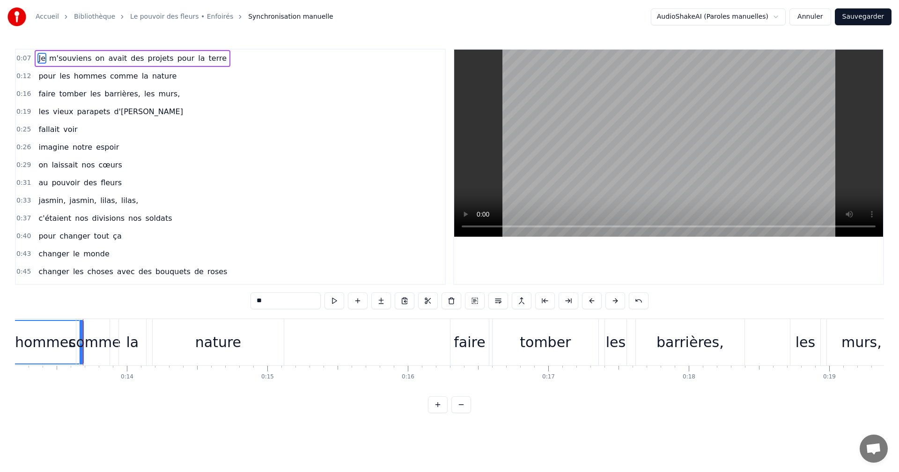
click at [22, 73] on span "0:12" at bounding box center [23, 76] width 15 height 9
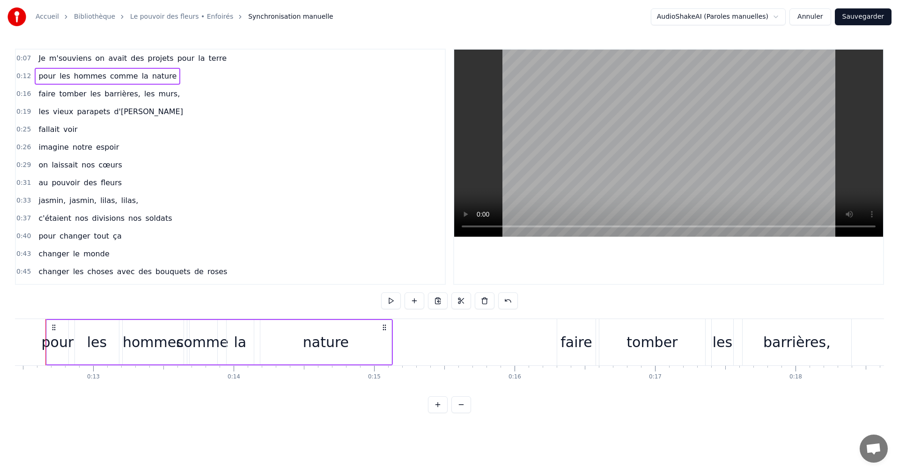
scroll to position [0, 1730]
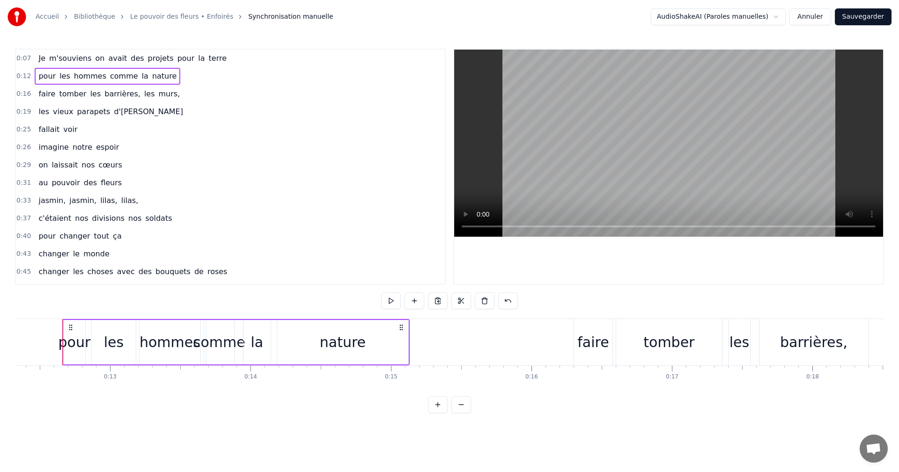
click at [22, 76] on span "0:12" at bounding box center [23, 76] width 15 height 9
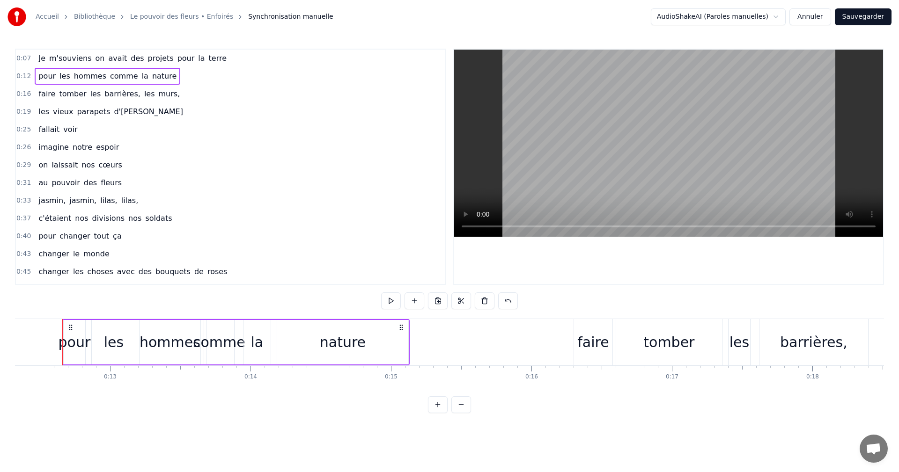
click at [22, 76] on span "0:12" at bounding box center [23, 76] width 15 height 9
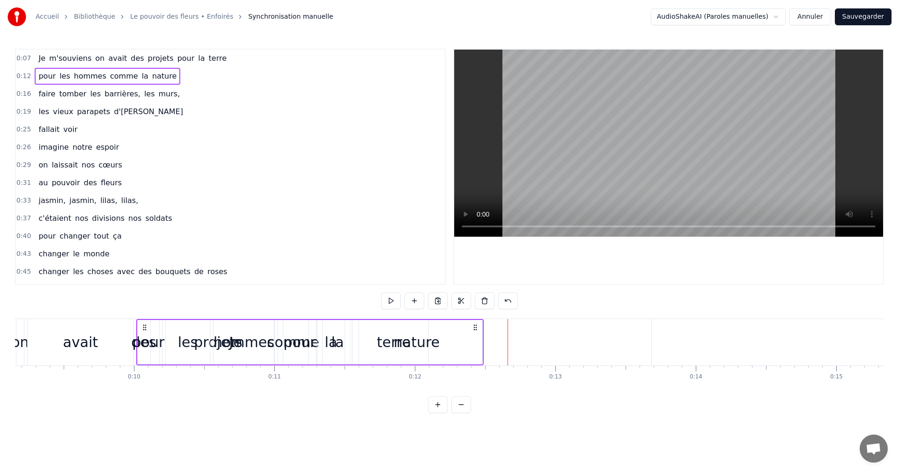
scroll to position [0, 1259]
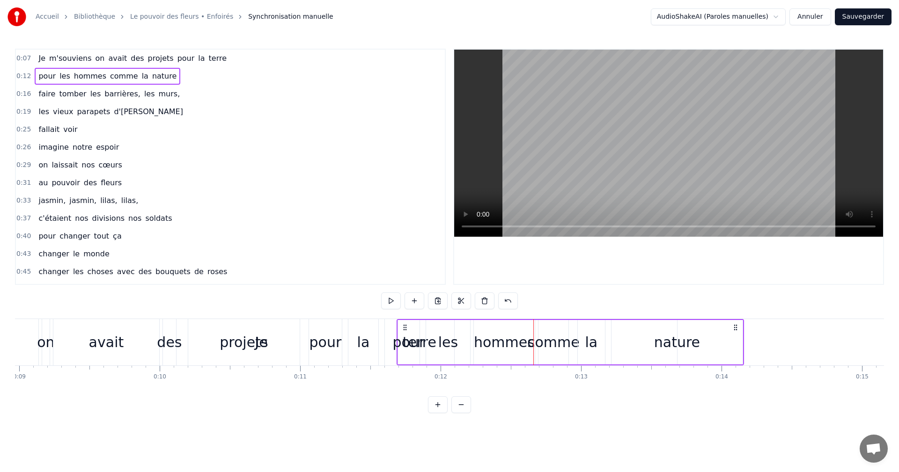
drag, startPoint x: 69, startPoint y: 329, endPoint x: 403, endPoint y: 336, distance: 334.2
click at [403, 336] on div "pour les hommes comme la nature" at bounding box center [569, 342] width 347 height 46
drag, startPoint x: 403, startPoint y: 332, endPoint x: 427, endPoint y: 332, distance: 23.4
click at [427, 332] on div "pour les hommes comme la nature" at bounding box center [569, 342] width 347 height 46
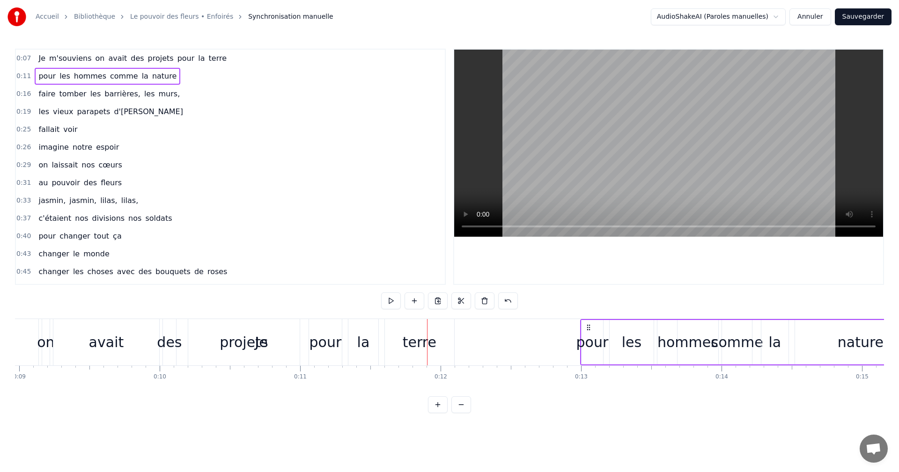
drag, startPoint x: 404, startPoint y: 329, endPoint x: 588, endPoint y: 342, distance: 183.9
click at [588, 342] on div "pour les hommes comme la nature" at bounding box center [753, 342] width 347 height 46
click at [590, 329] on icon at bounding box center [588, 327] width 7 height 7
click at [589, 329] on circle at bounding box center [589, 329] width 0 height 0
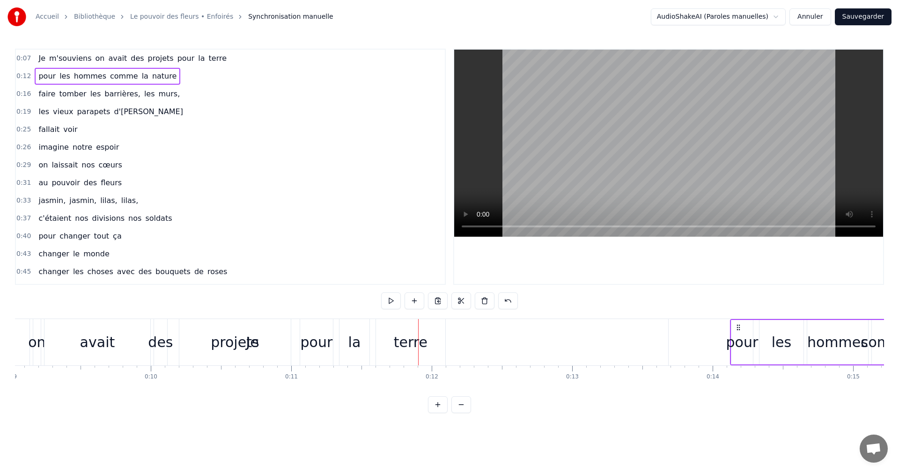
scroll to position [0, 1283]
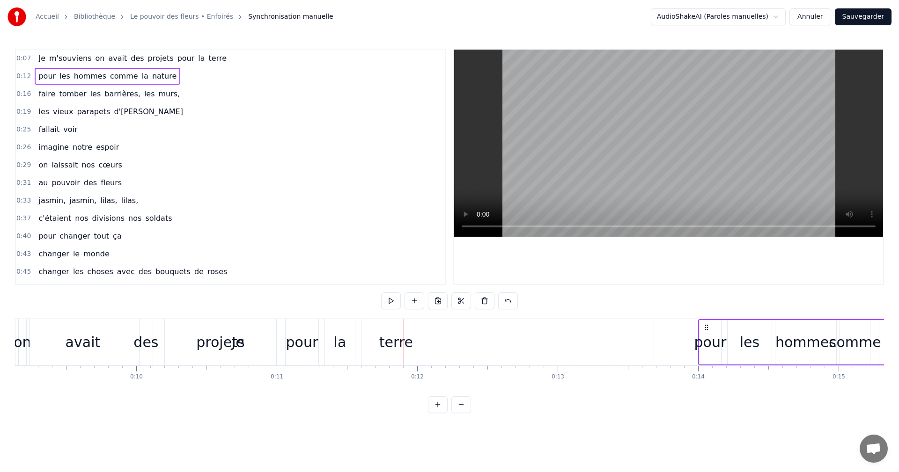
drag, startPoint x: 589, startPoint y: 329, endPoint x: 707, endPoint y: 334, distance: 118.1
click at [707, 334] on div "pour les hommes comme la nature" at bounding box center [871, 342] width 347 height 46
drag, startPoint x: 564, startPoint y: 329, endPoint x: 706, endPoint y: 350, distance: 142.8
click at [706, 350] on div "pour les hommes comme la nature" at bounding box center [871, 342] width 347 height 46
click at [706, 329] on icon at bounding box center [706, 327] width 7 height 7
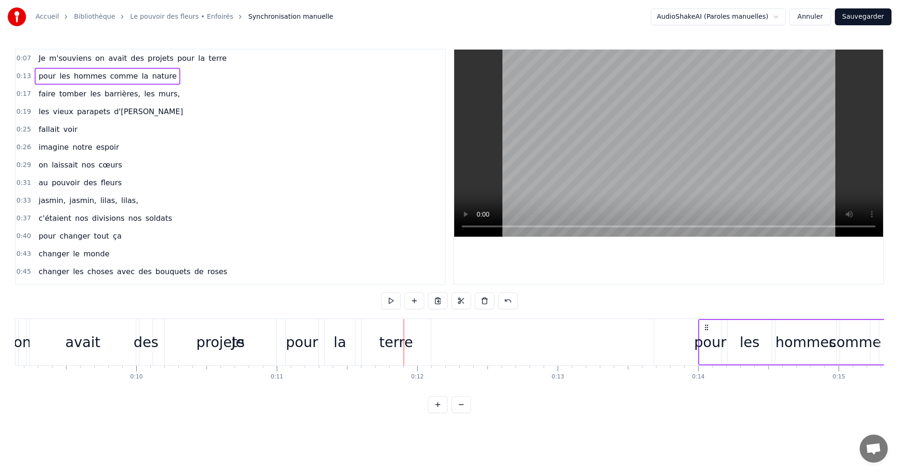
click at [706, 329] on icon at bounding box center [706, 327] width 7 height 7
click at [462, 254] on div at bounding box center [668, 167] width 429 height 234
click at [244, 228] on div "0:40 pour changer tout ça" at bounding box center [230, 236] width 429 height 18
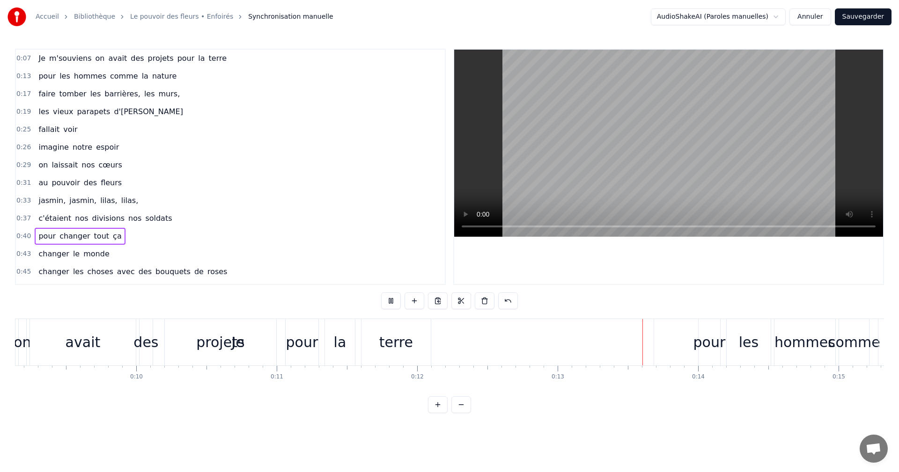
click at [84, 84] on div "pour les hommes comme la nature" at bounding box center [108, 76] width 146 height 17
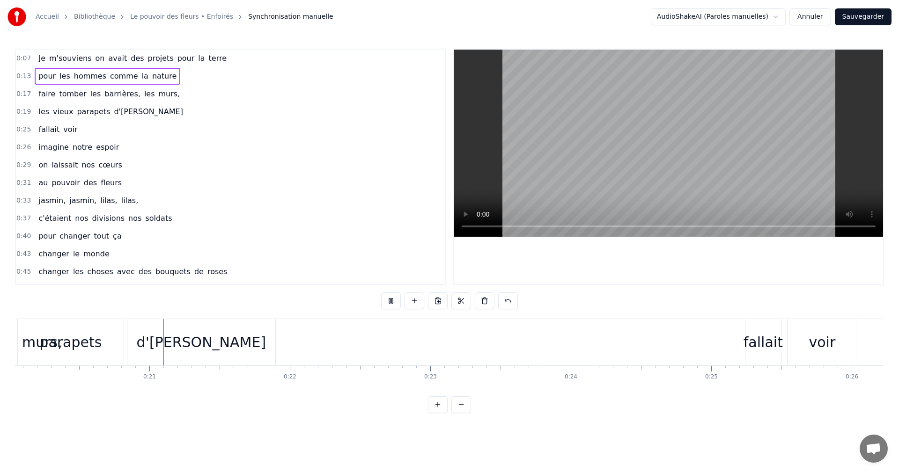
scroll to position [0, 2846]
